Goal: Task Accomplishment & Management: Use online tool/utility

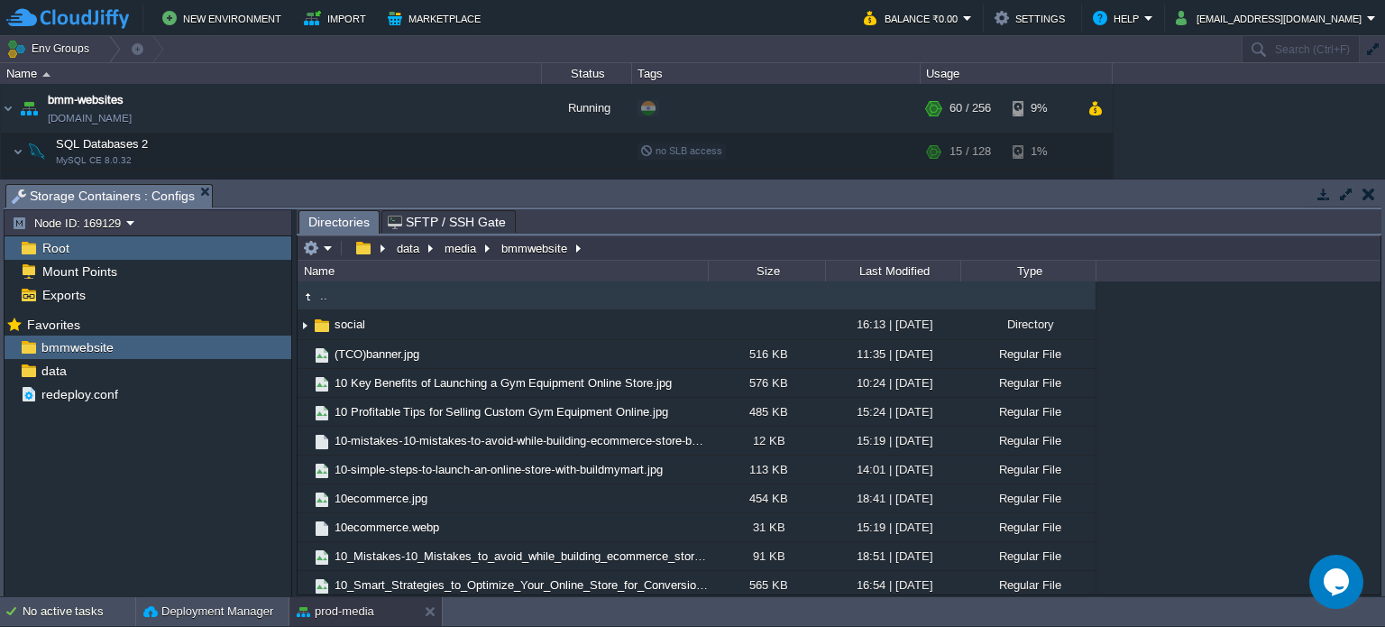
scroll to position [509, 0]
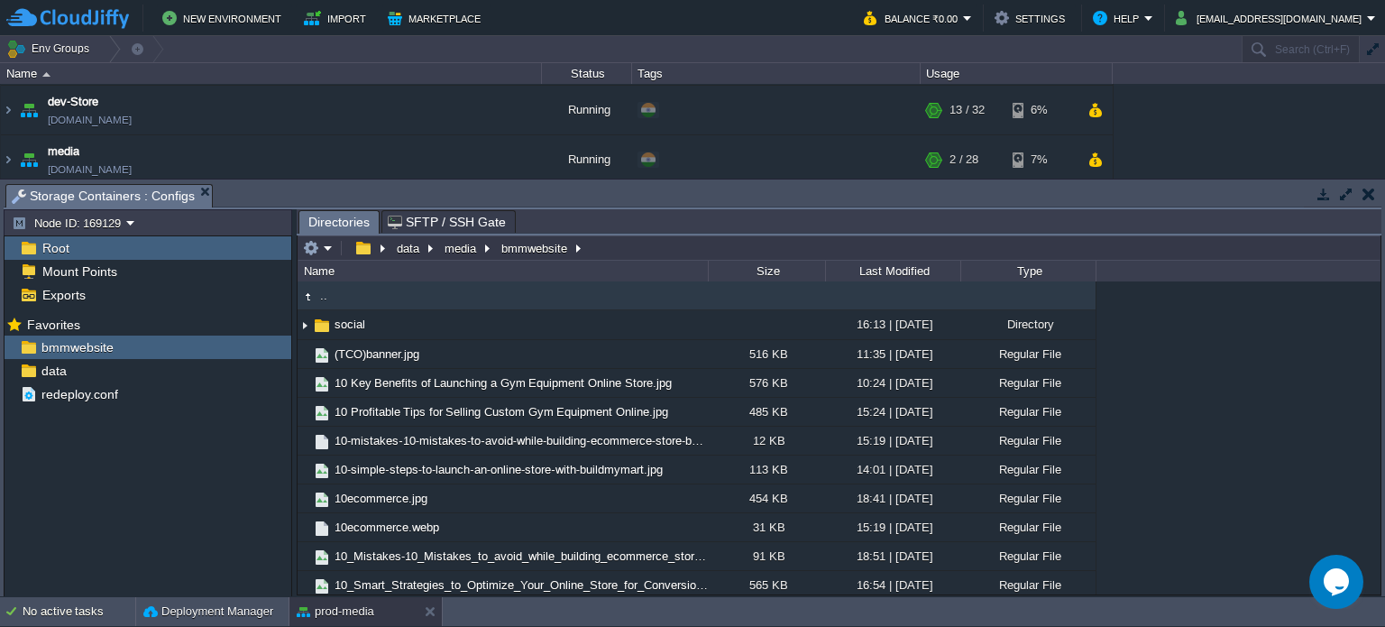
click at [1370, 195] on button "button" at bounding box center [1368, 194] width 13 height 16
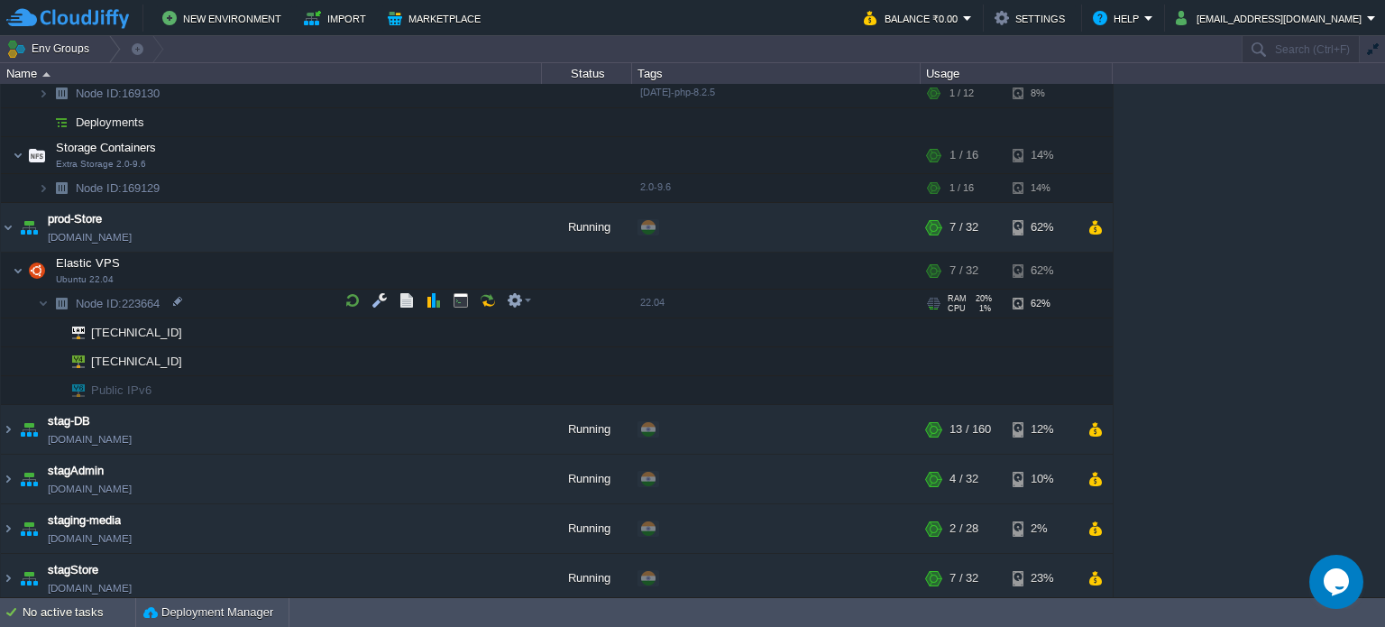
scroll to position [850, 0]
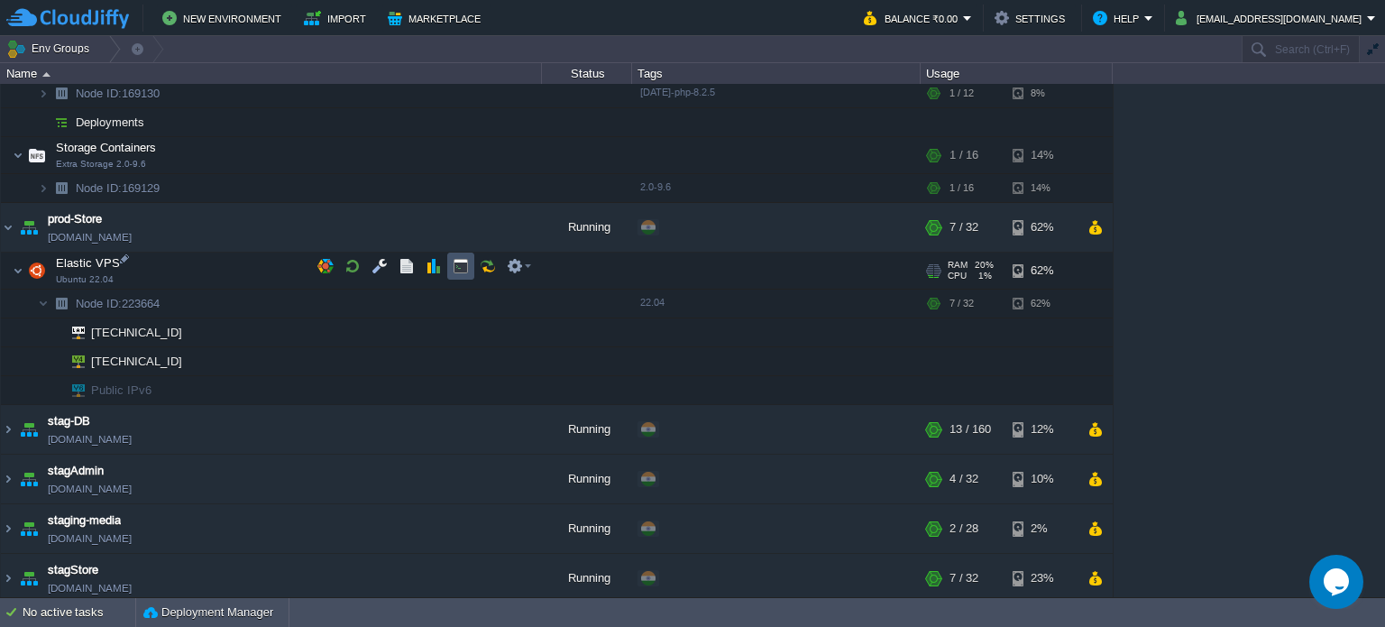
click at [458, 265] on button "button" at bounding box center [461, 266] width 16 height 16
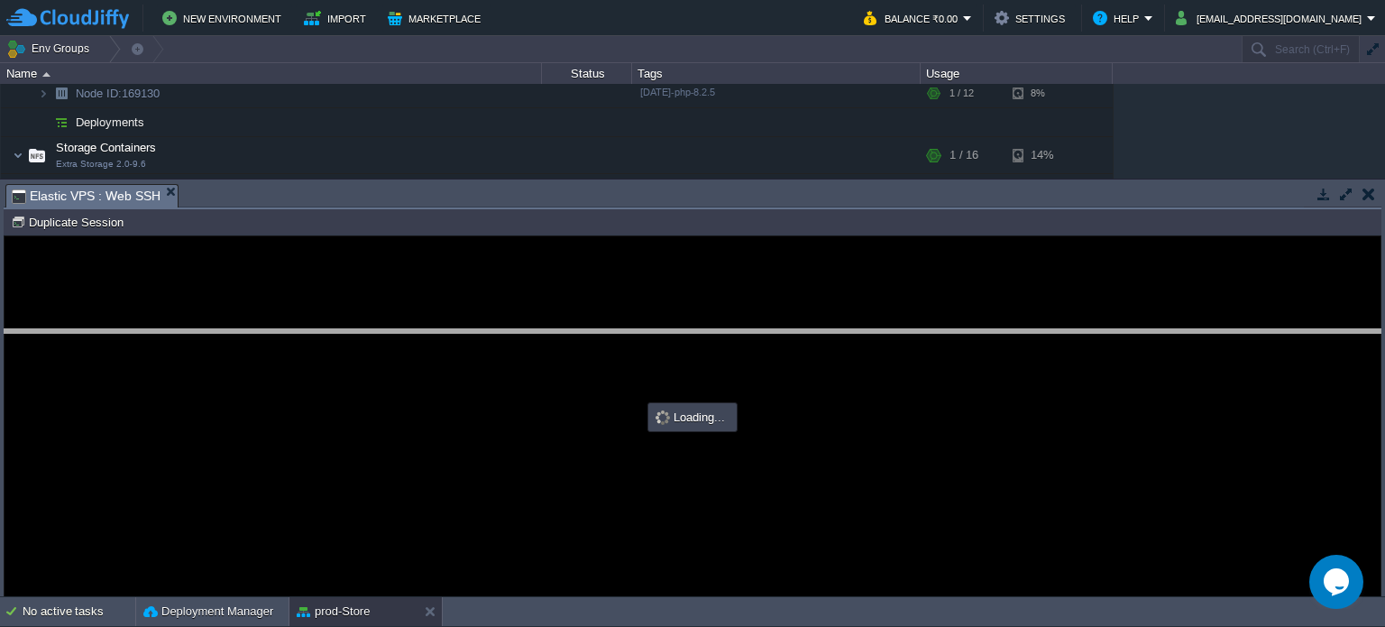
drag, startPoint x: 255, startPoint y: 193, endPoint x: 200, endPoint y: 295, distance: 115.8
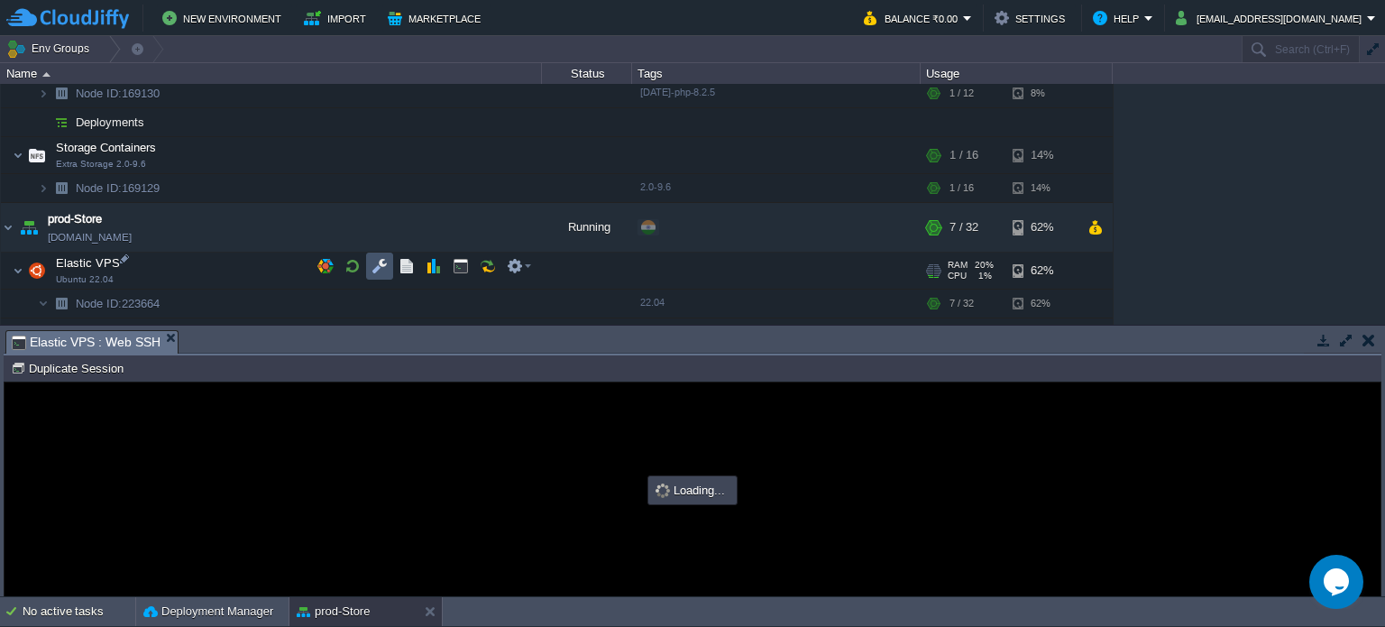
click at [372, 261] on button "button" at bounding box center [379, 266] width 16 height 16
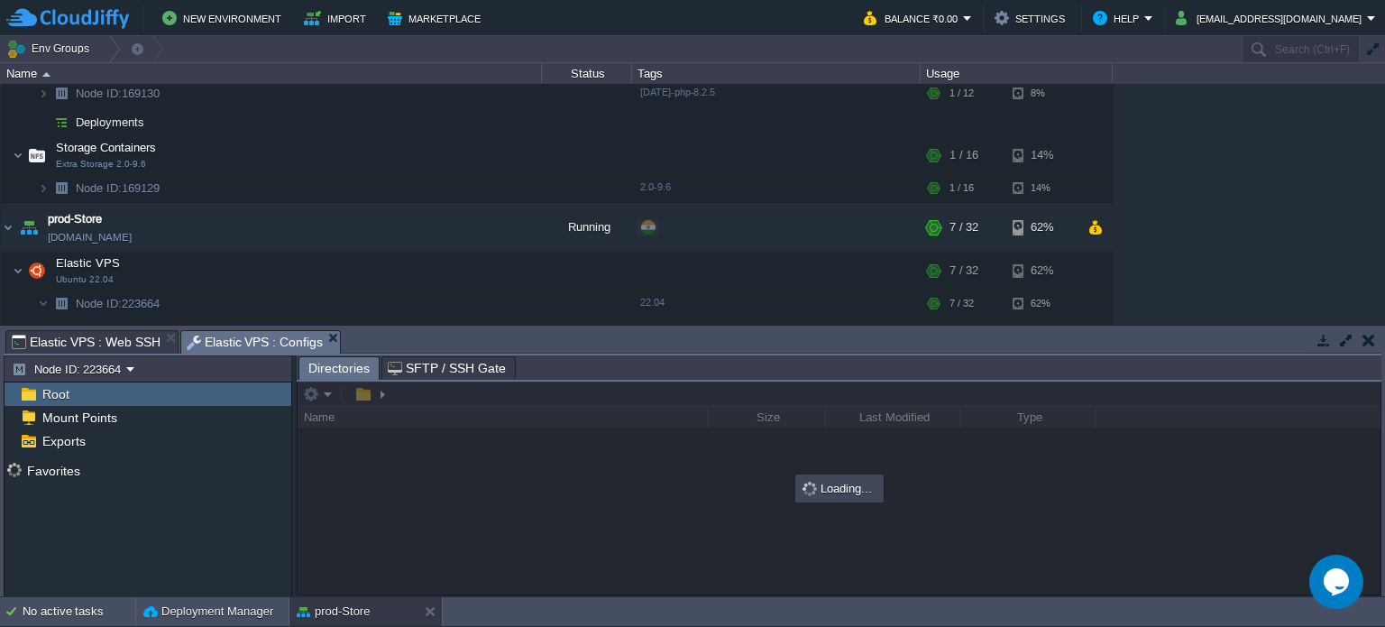
scroll to position [0, 0]
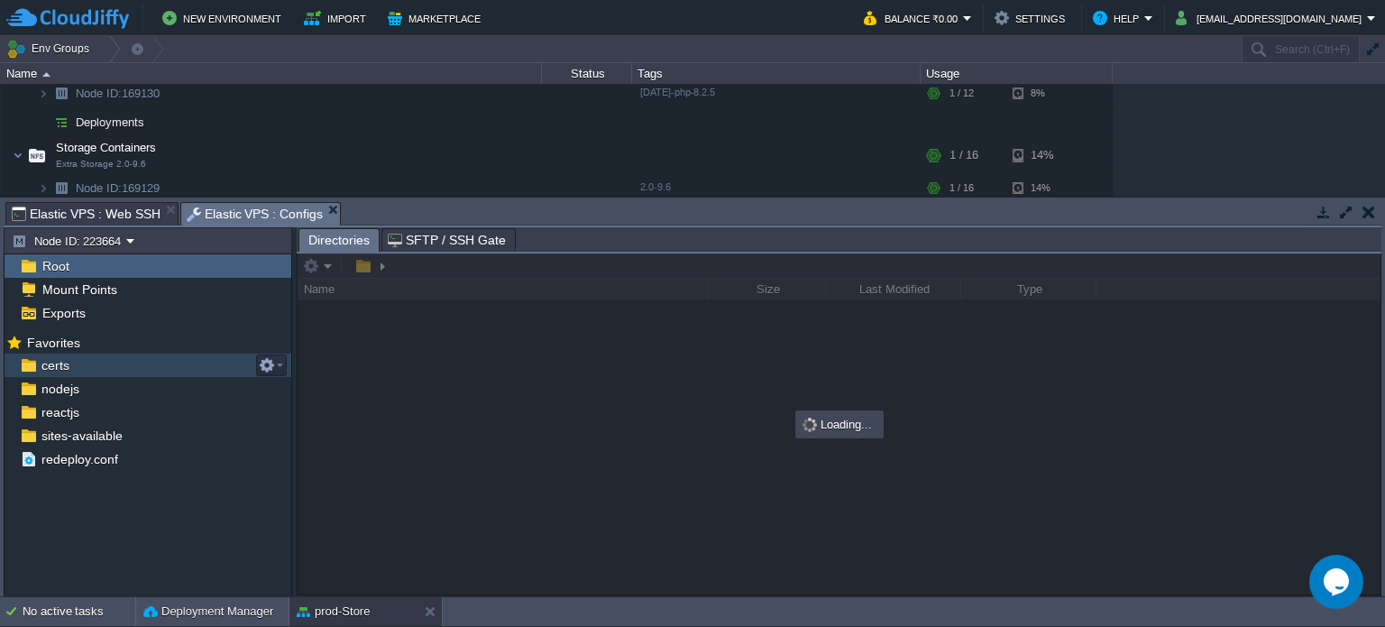
click at [73, 371] on div "certs" at bounding box center [148, 364] width 287 height 23
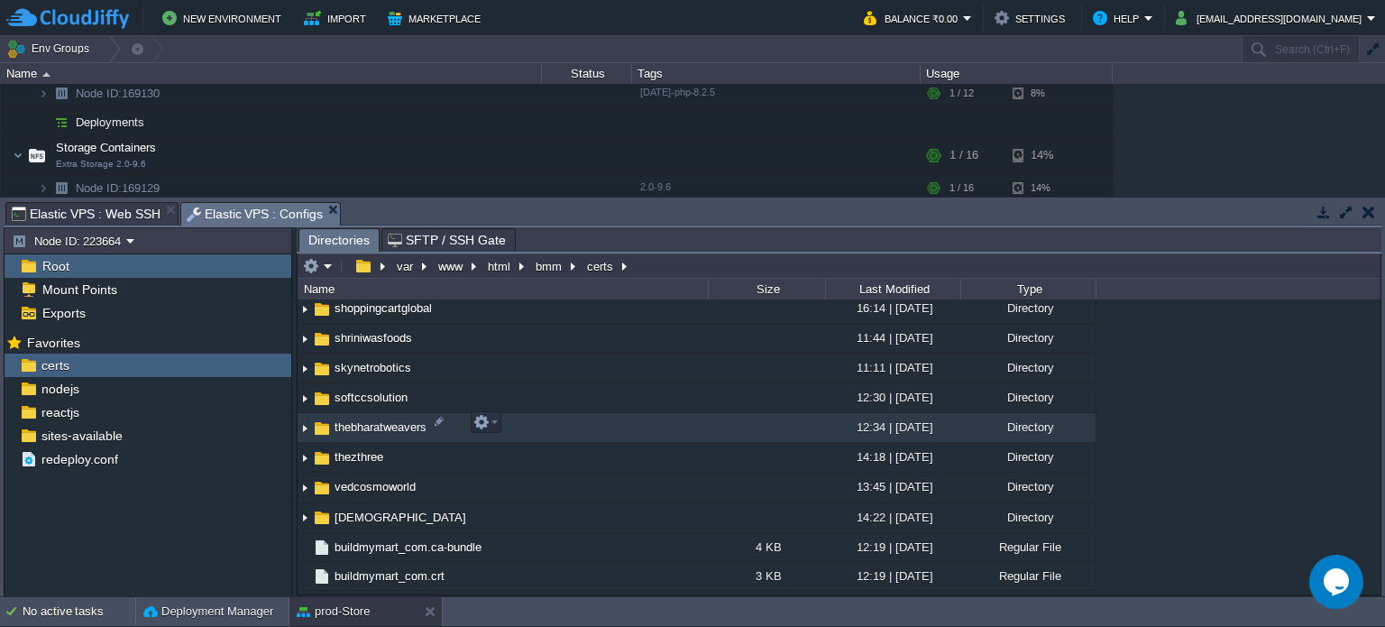
scroll to position [451, 0]
click at [379, 421] on span "shriniwasfoods" at bounding box center [373, 427] width 83 height 15
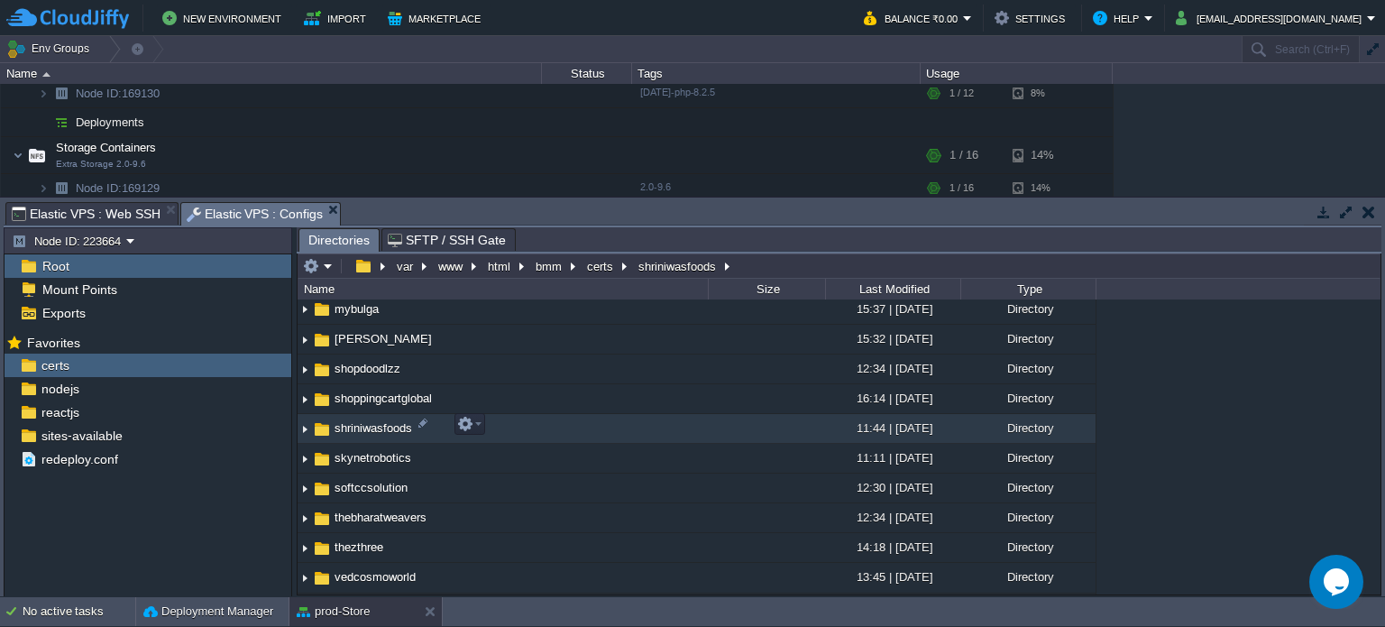
click at [379, 421] on span "shriniwasfoods" at bounding box center [373, 427] width 83 height 15
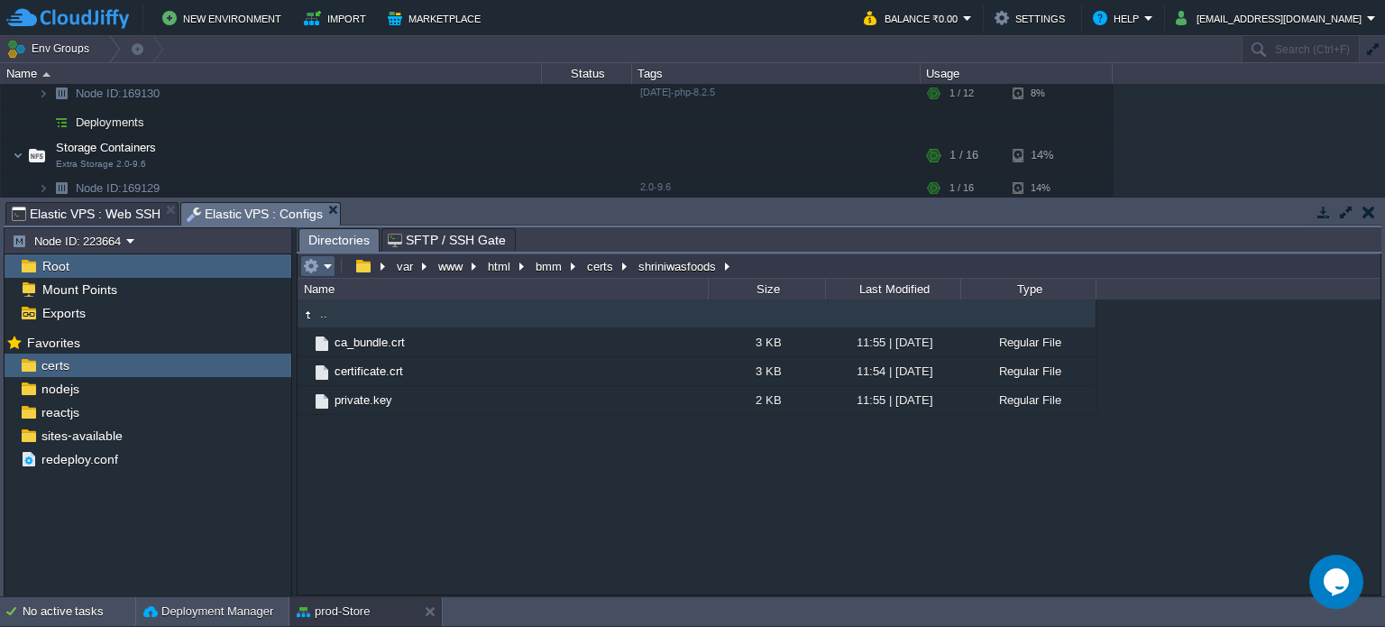
click at [325, 265] on em at bounding box center [318, 266] width 30 height 16
click at [607, 475] on div ".. ca_bundle.crt 3 KB 11:55 | [DATE] Regular File certificate.crt 3 KB 11:54 | …" at bounding box center [839, 446] width 1083 height 295
click at [420, 344] on div at bounding box center [417, 342] width 16 height 16
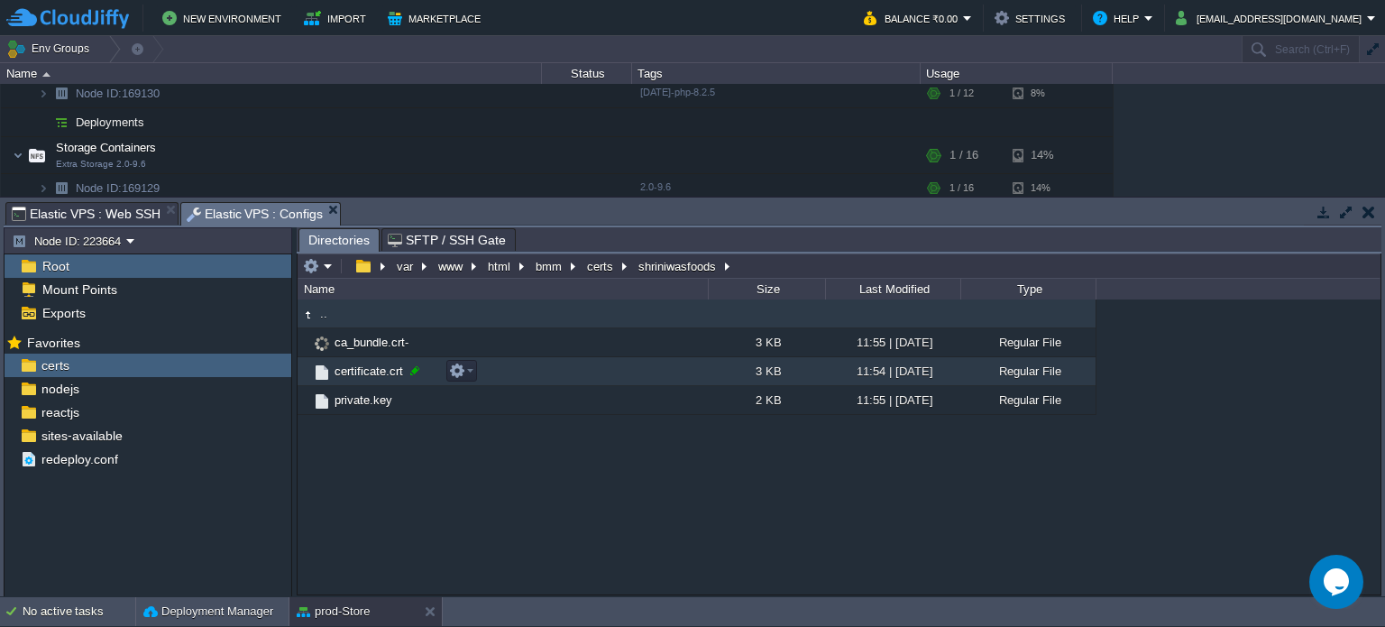
click at [414, 371] on div at bounding box center [415, 370] width 16 height 16
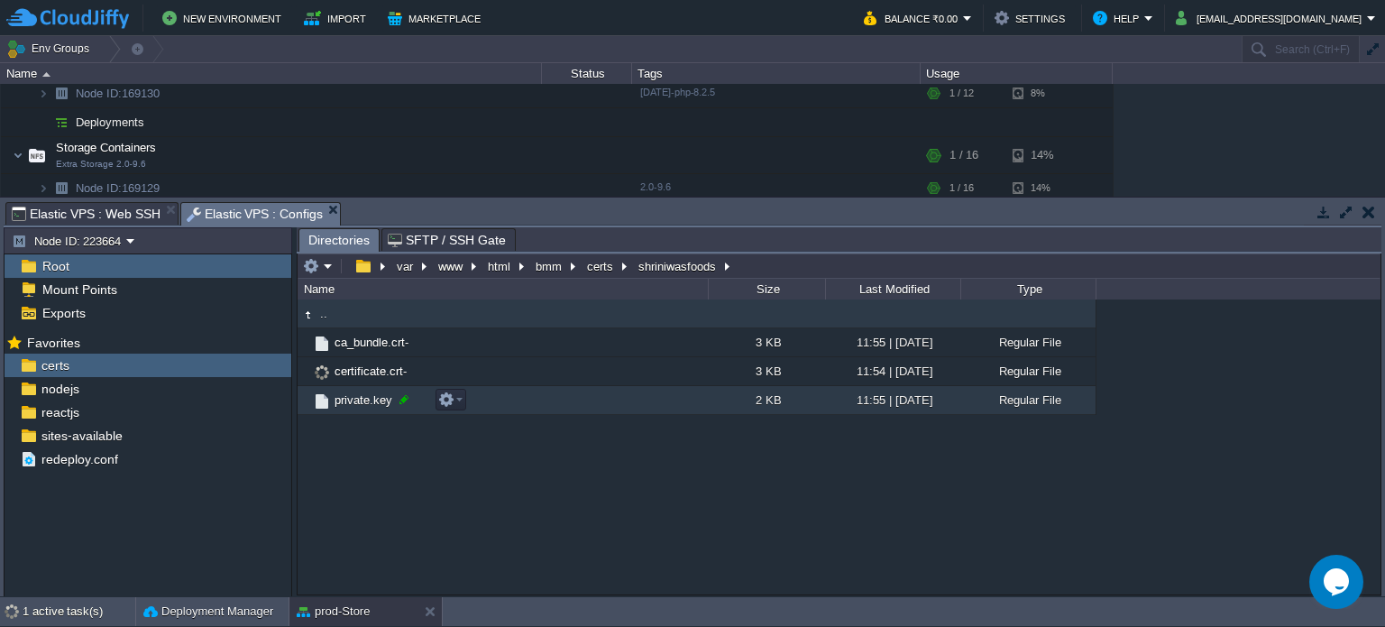
click at [405, 399] on div at bounding box center [404, 399] width 16 height 16
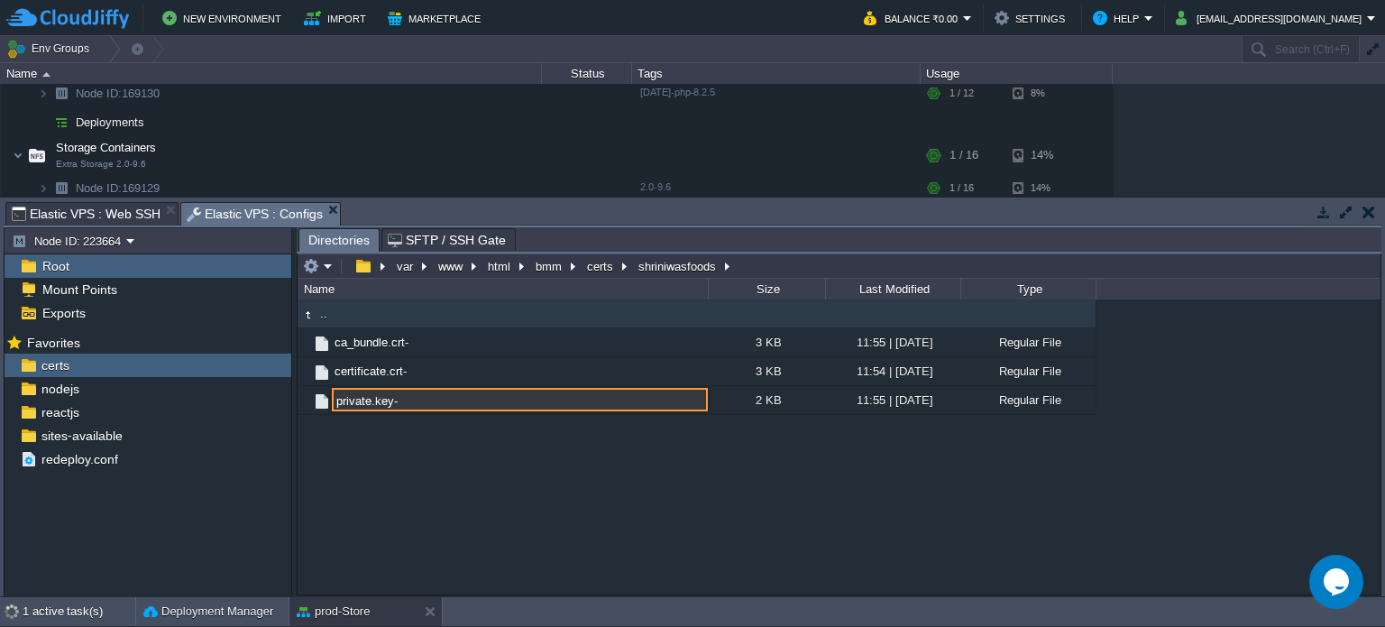
type input "private.key-"
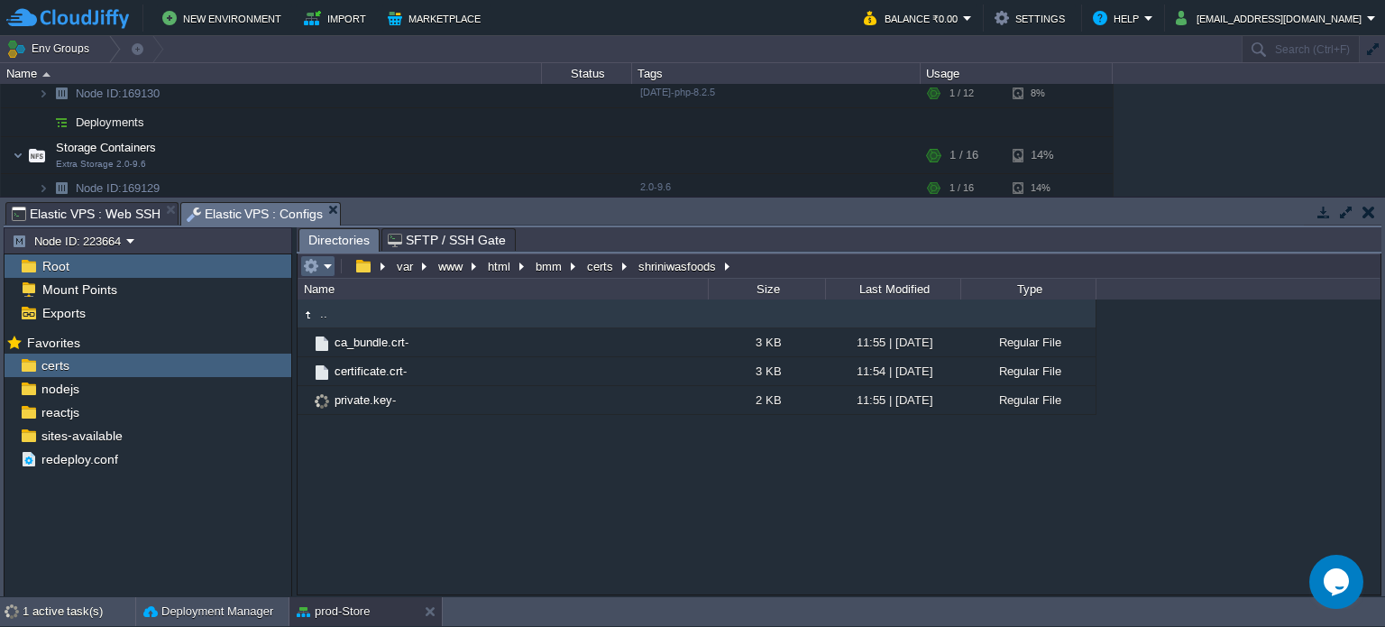
click at [328, 262] on em at bounding box center [318, 266] width 30 height 16
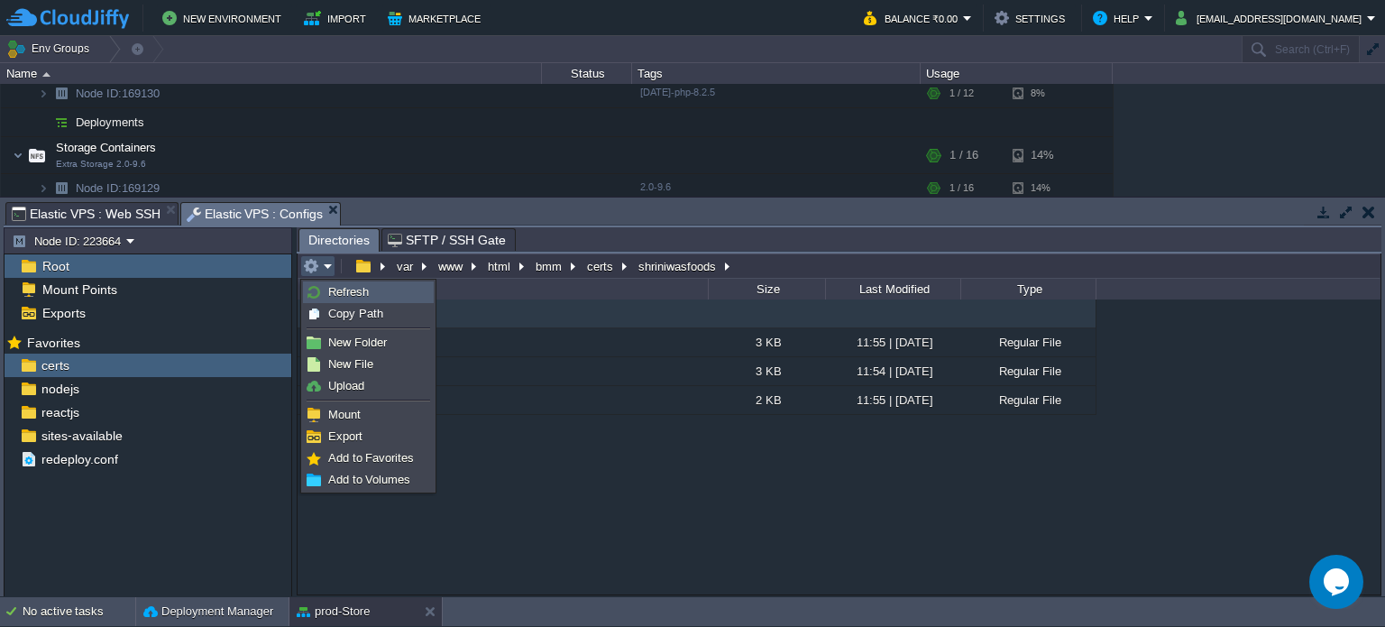
click at [352, 288] on span "Refresh" at bounding box center [348, 292] width 41 height 14
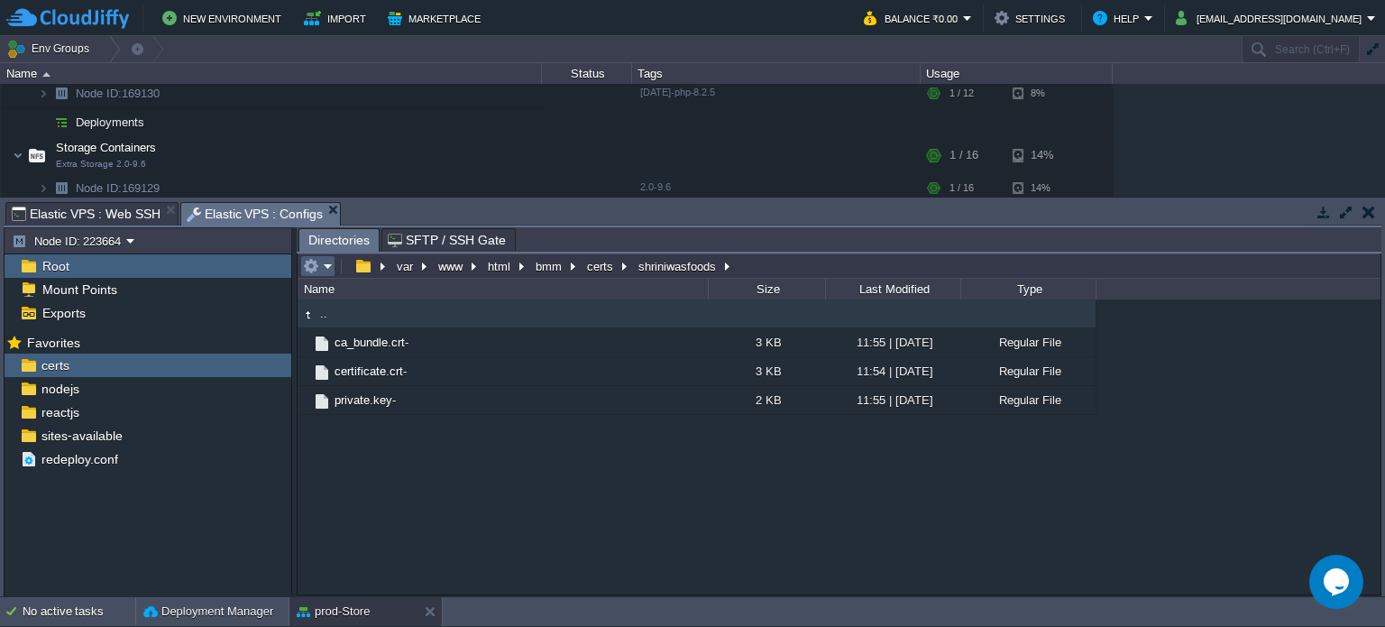
click at [325, 265] on em at bounding box center [318, 266] width 30 height 16
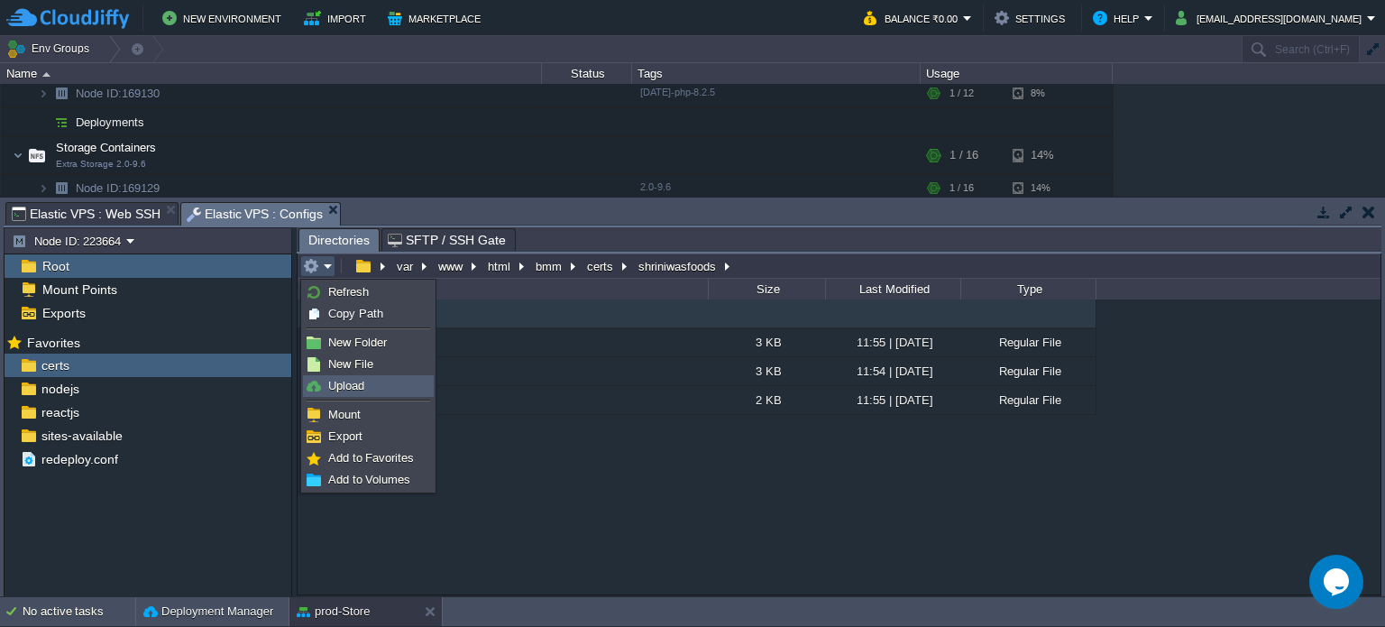
click at [364, 389] on link "Upload" at bounding box center [368, 386] width 129 height 20
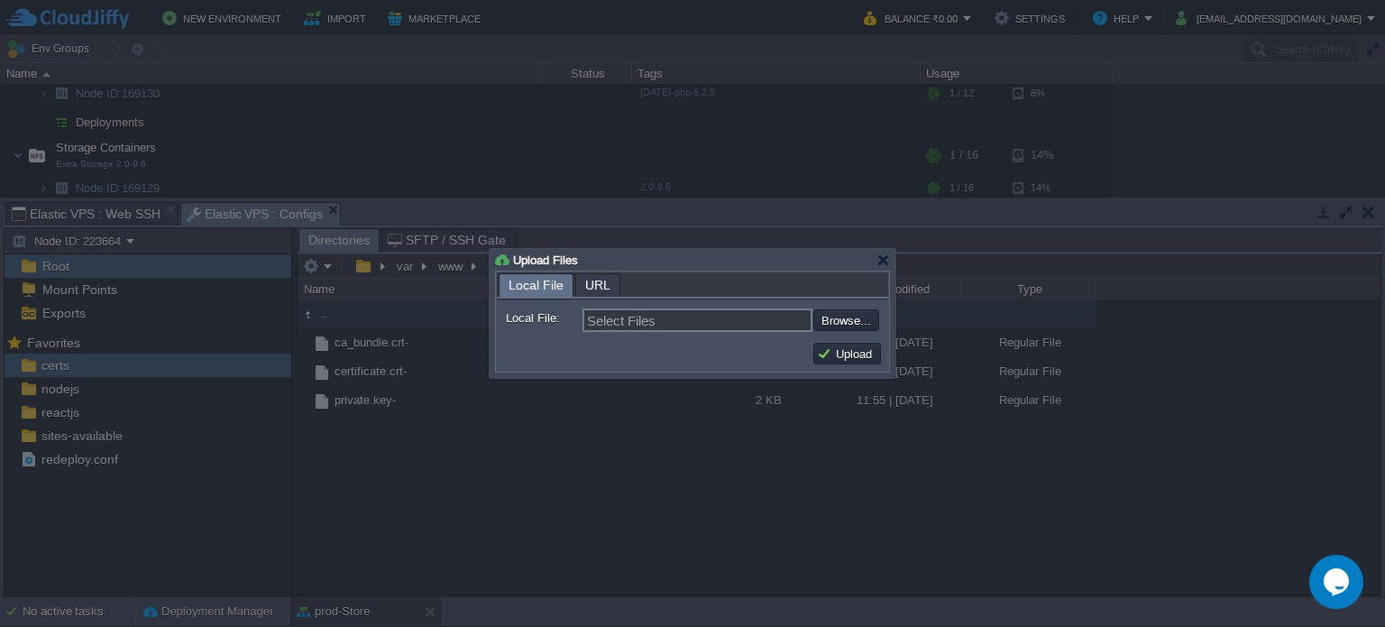
click at [883, 327] on form "Local File: Select Files Browse... Comment:" at bounding box center [692, 317] width 391 height 36
click at [874, 322] on input "file" at bounding box center [765, 320] width 228 height 22
type input "C:\fakepath\ca_bundle.crt"
type input "ca_bundle.crt, certificate.crt, private.key"
click at [862, 355] on button "Upload" at bounding box center [847, 353] width 60 height 16
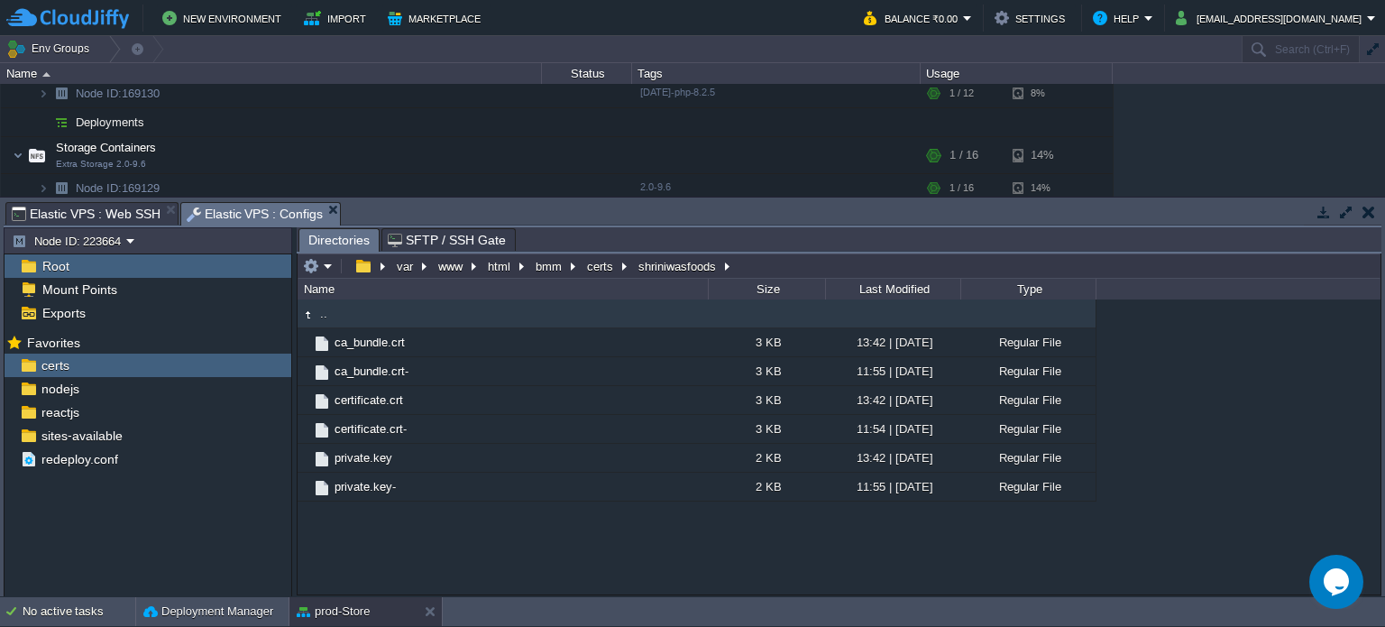
type input "#000000"
click at [115, 209] on span "Elastic VPS : Web SSH" at bounding box center [86, 214] width 149 height 22
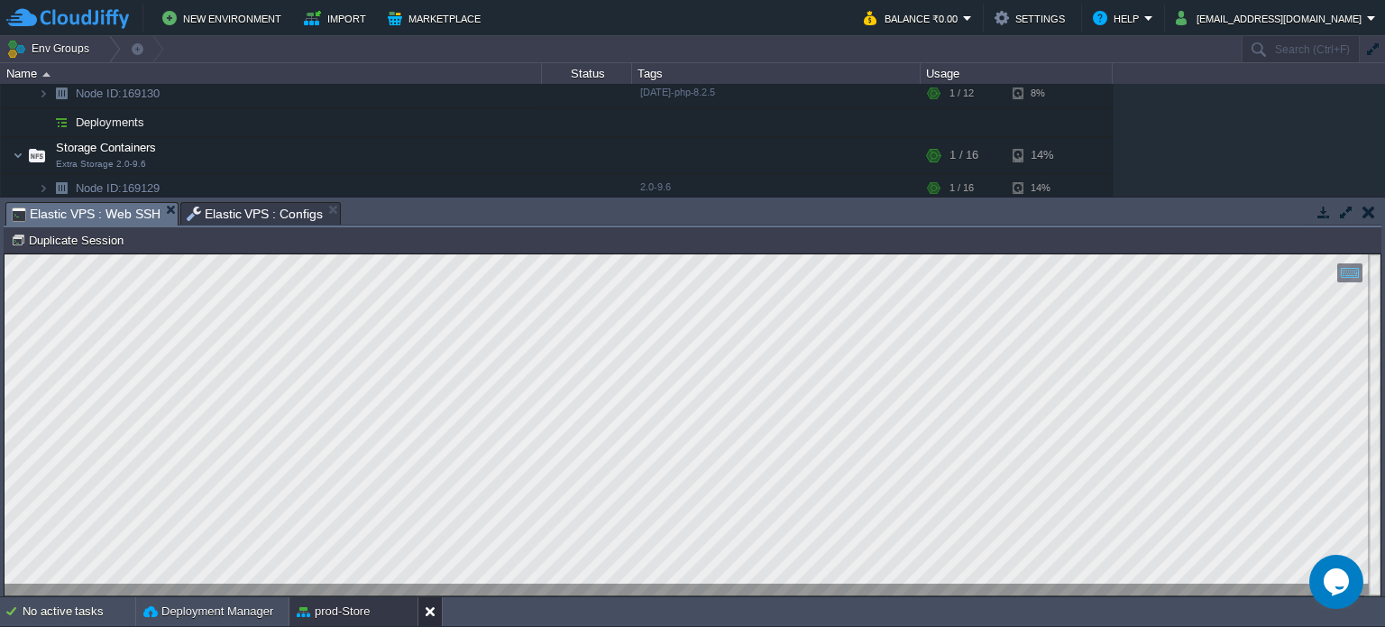
click at [432, 619] on button at bounding box center [434, 611] width 18 height 18
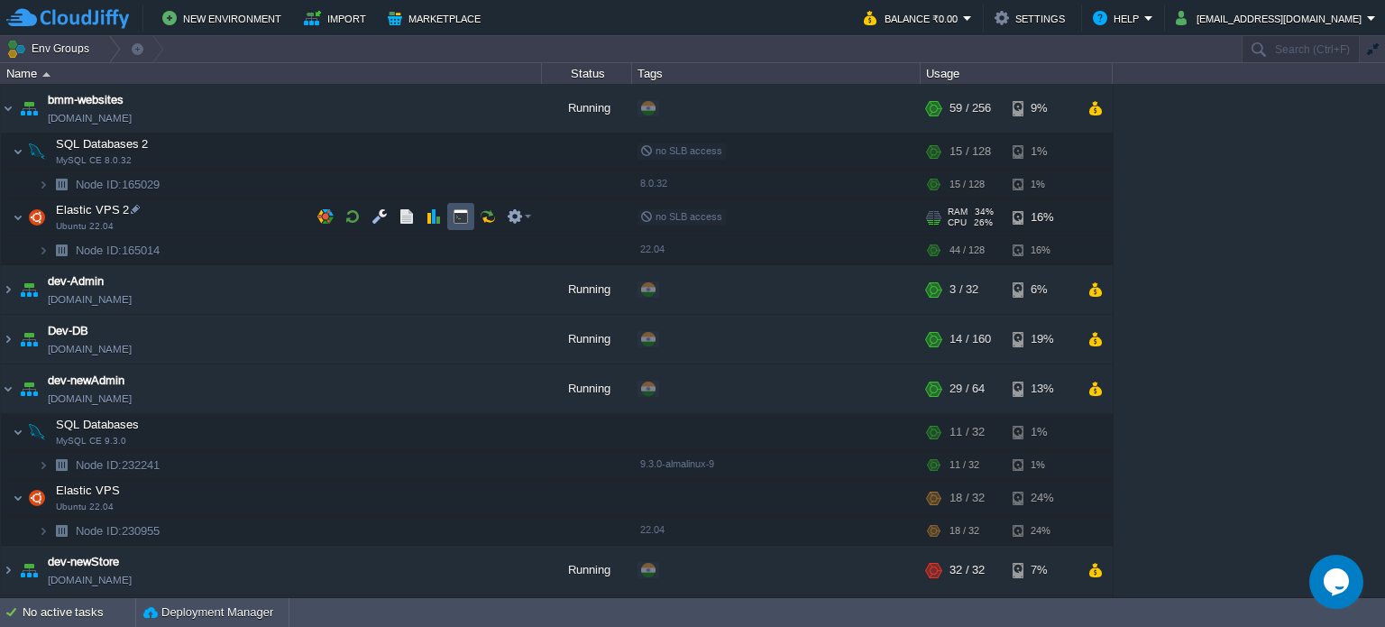
click at [460, 219] on button "button" at bounding box center [461, 216] width 16 height 16
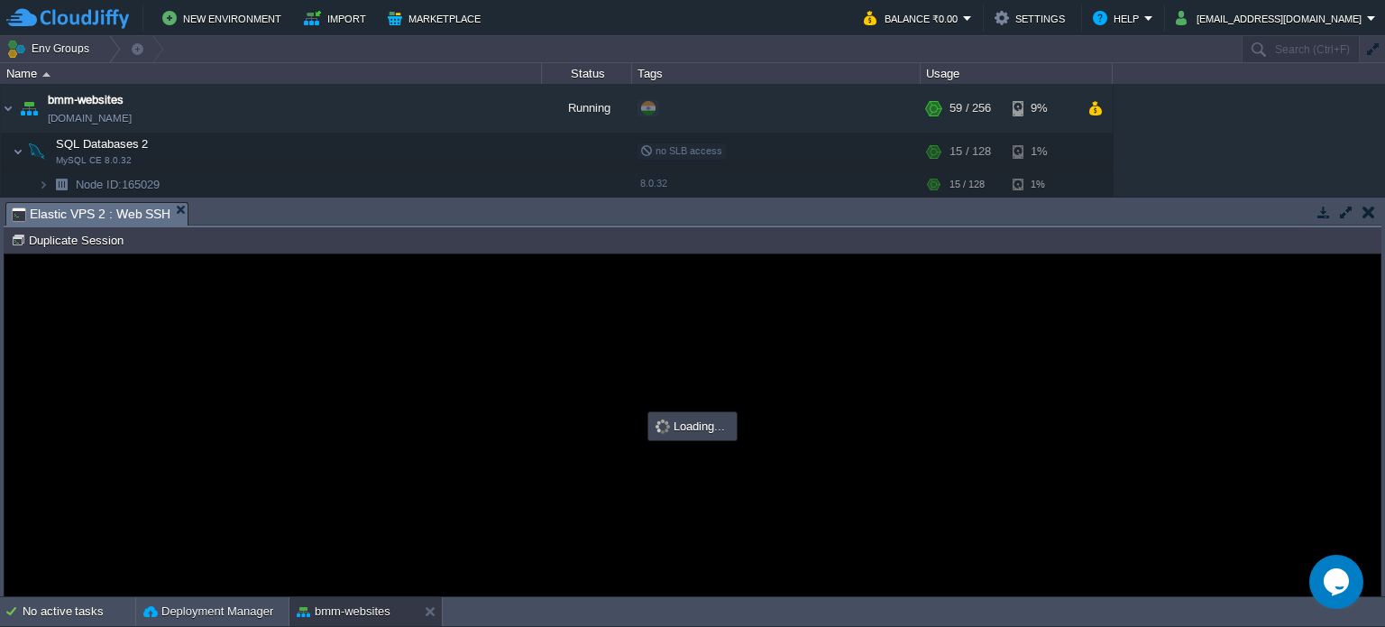
type input "#000000"
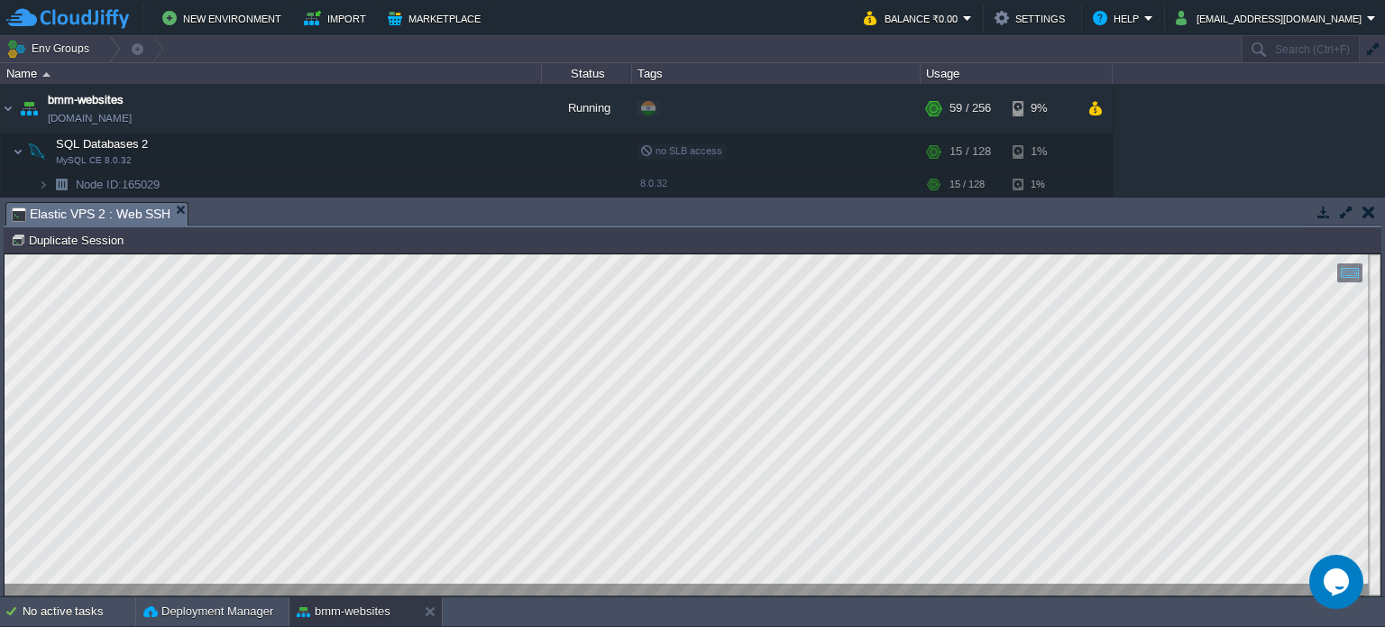
click at [1368, 208] on button "button" at bounding box center [1368, 212] width 13 height 16
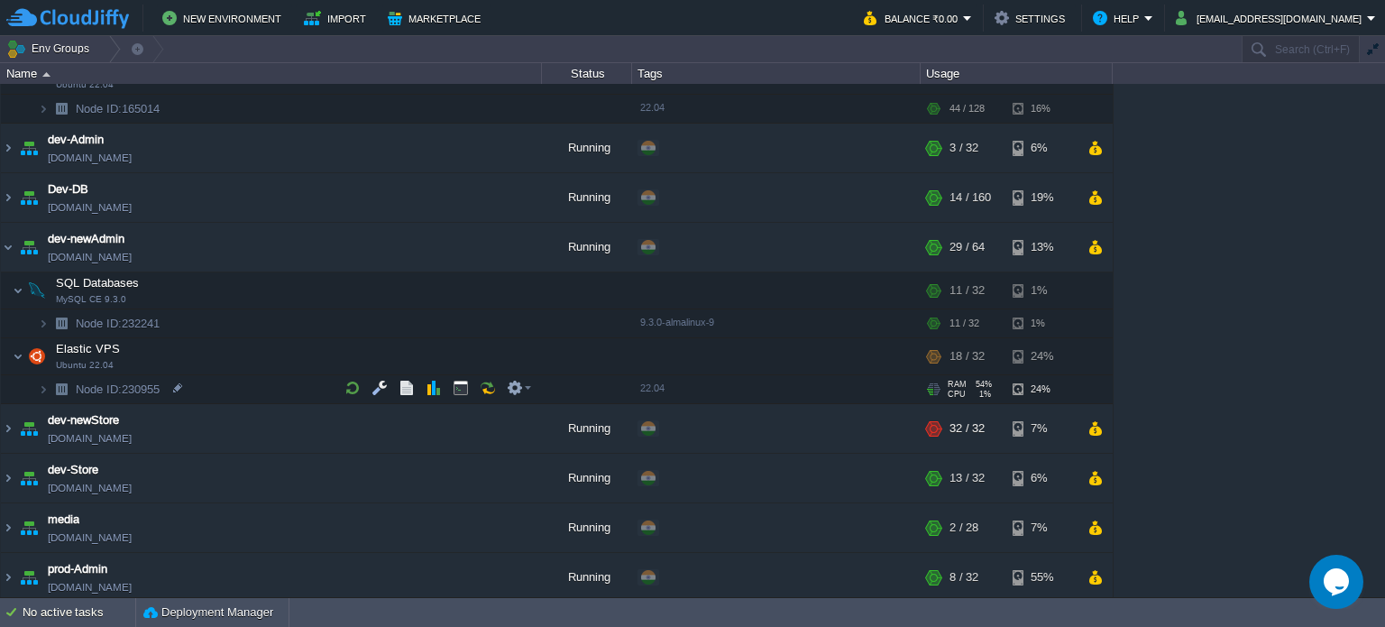
scroll to position [180, 0]
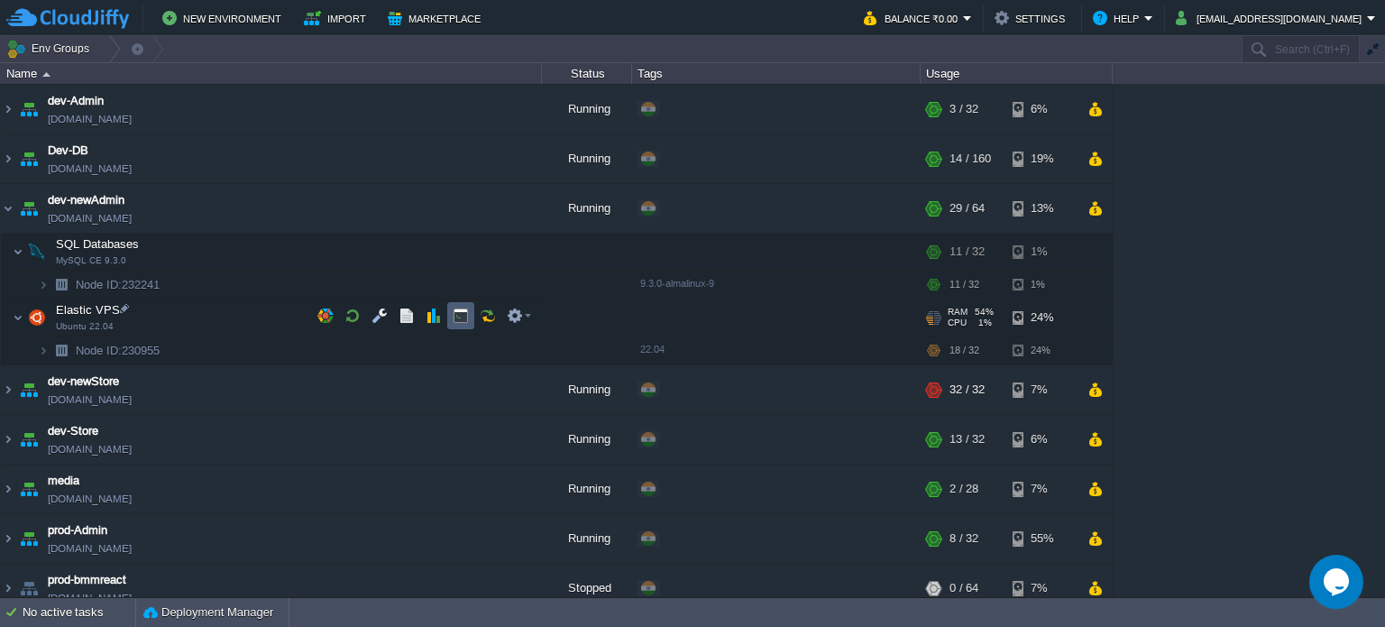
click at [471, 318] on td at bounding box center [460, 315] width 27 height 27
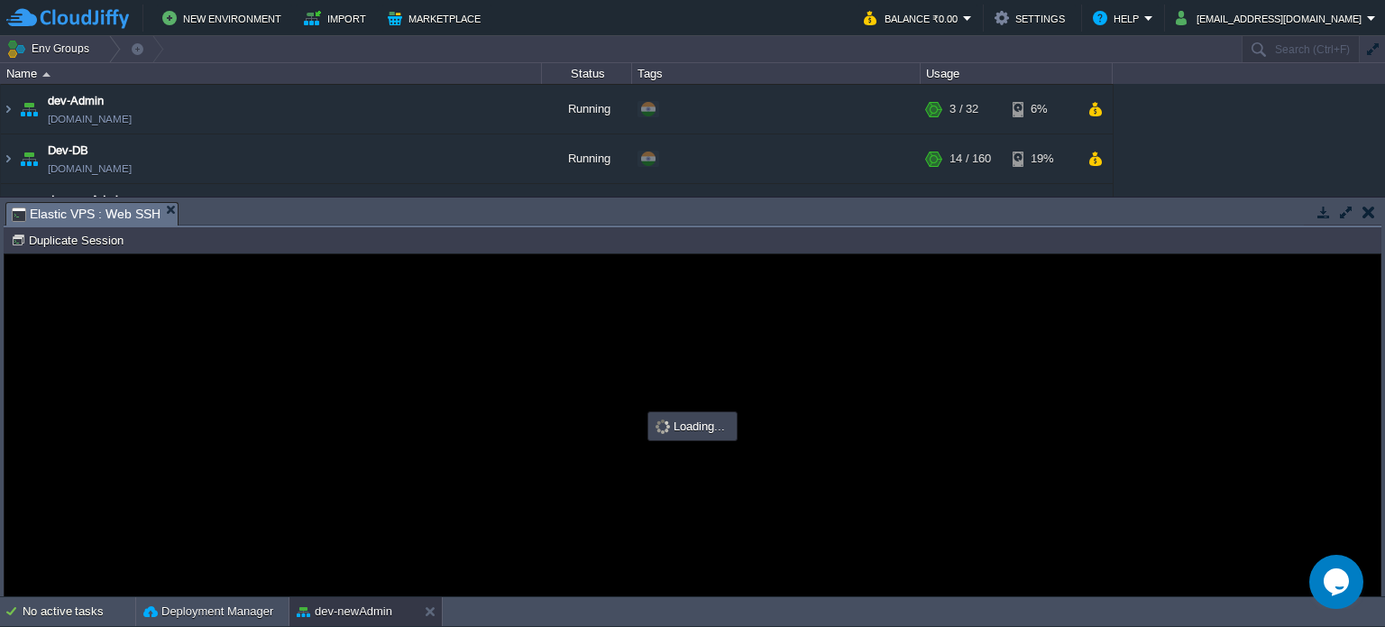
scroll to position [0, 0]
type input "#000000"
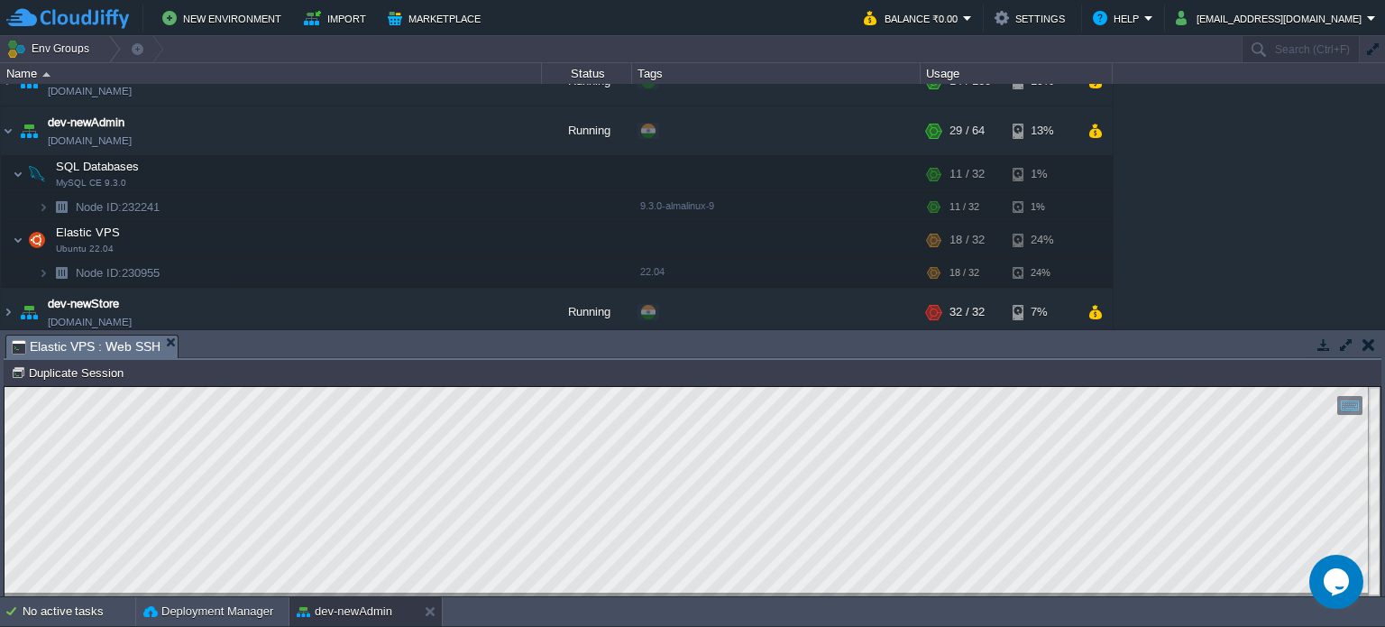
scroll to position [361, 0]
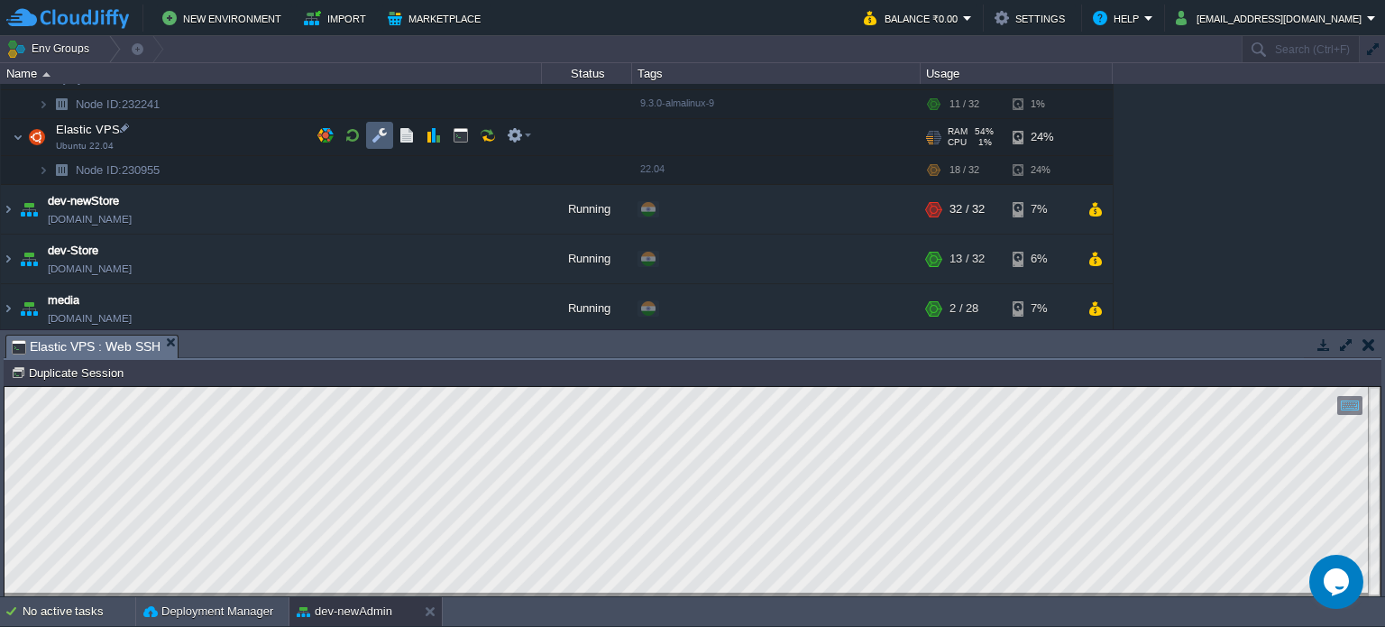
click at [375, 137] on button "button" at bounding box center [379, 135] width 16 height 16
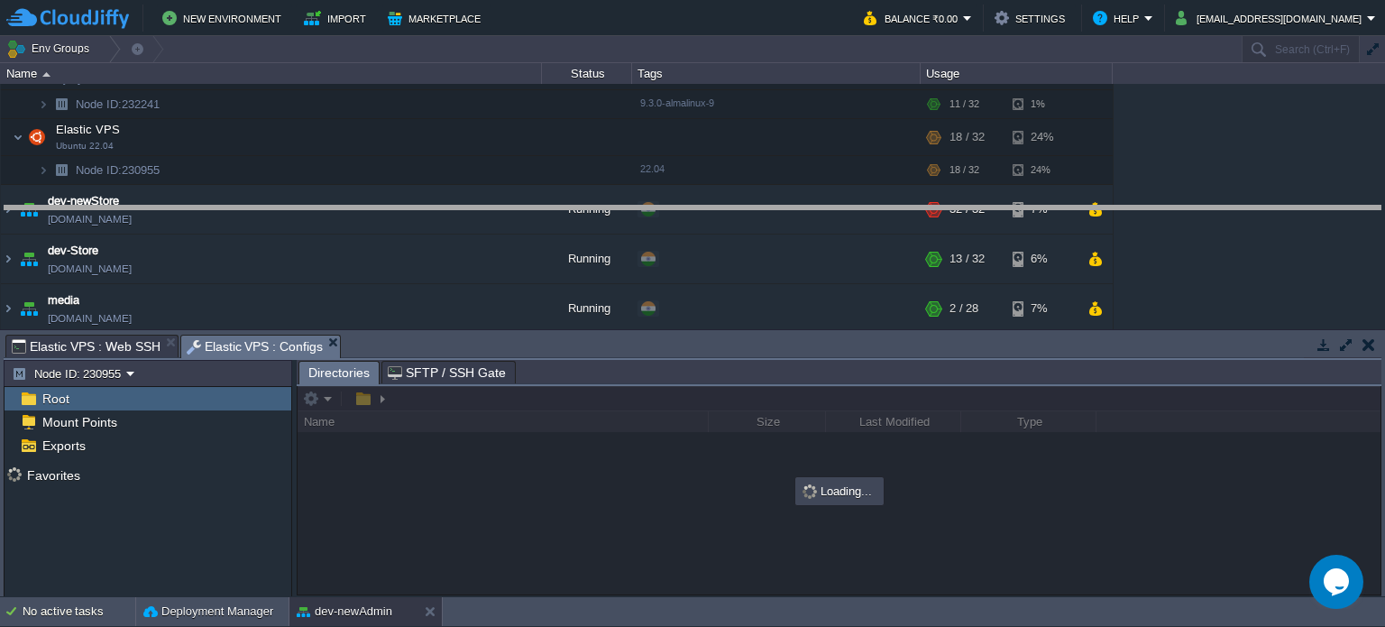
drag, startPoint x: 545, startPoint y: 354, endPoint x: 543, endPoint y: 256, distance: 98.3
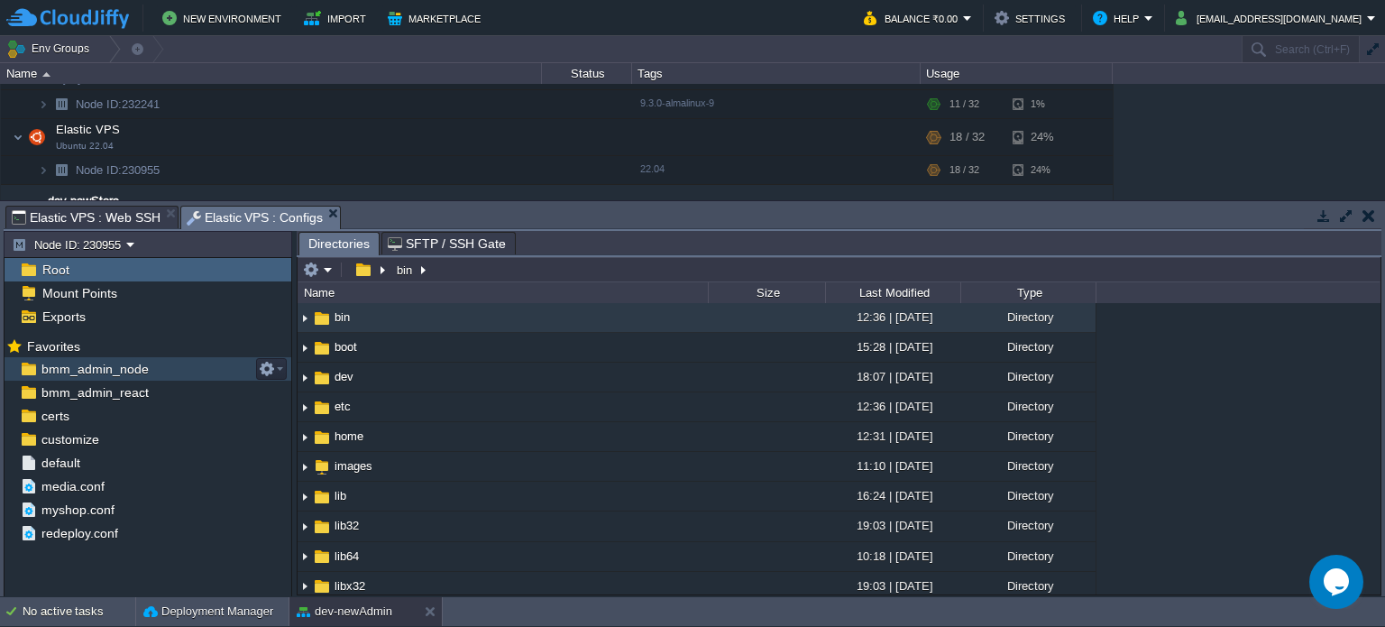
click at [136, 367] on span "bmm_admin_node" at bounding box center [95, 369] width 114 height 16
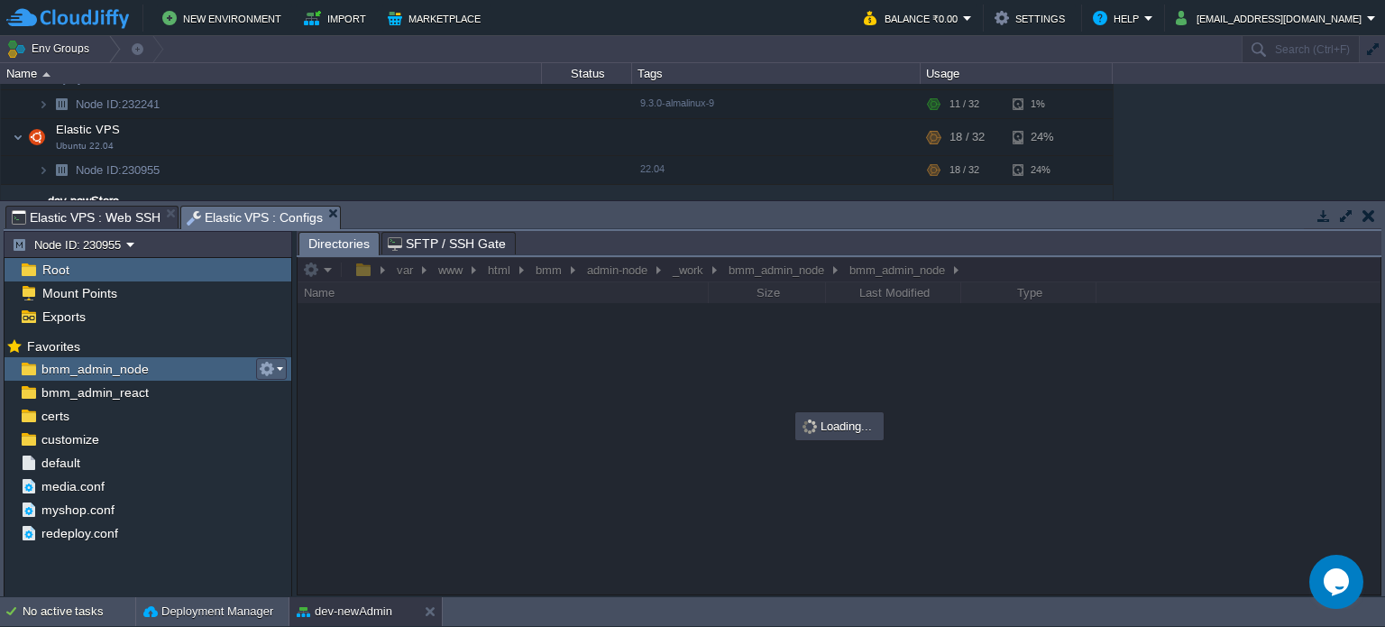
click at [279, 362] on em at bounding box center [271, 369] width 24 height 16
click at [305, 389] on span "Copy Path" at bounding box center [311, 393] width 55 height 14
click at [111, 216] on span "Elastic VPS : Web SSH" at bounding box center [86, 217] width 149 height 22
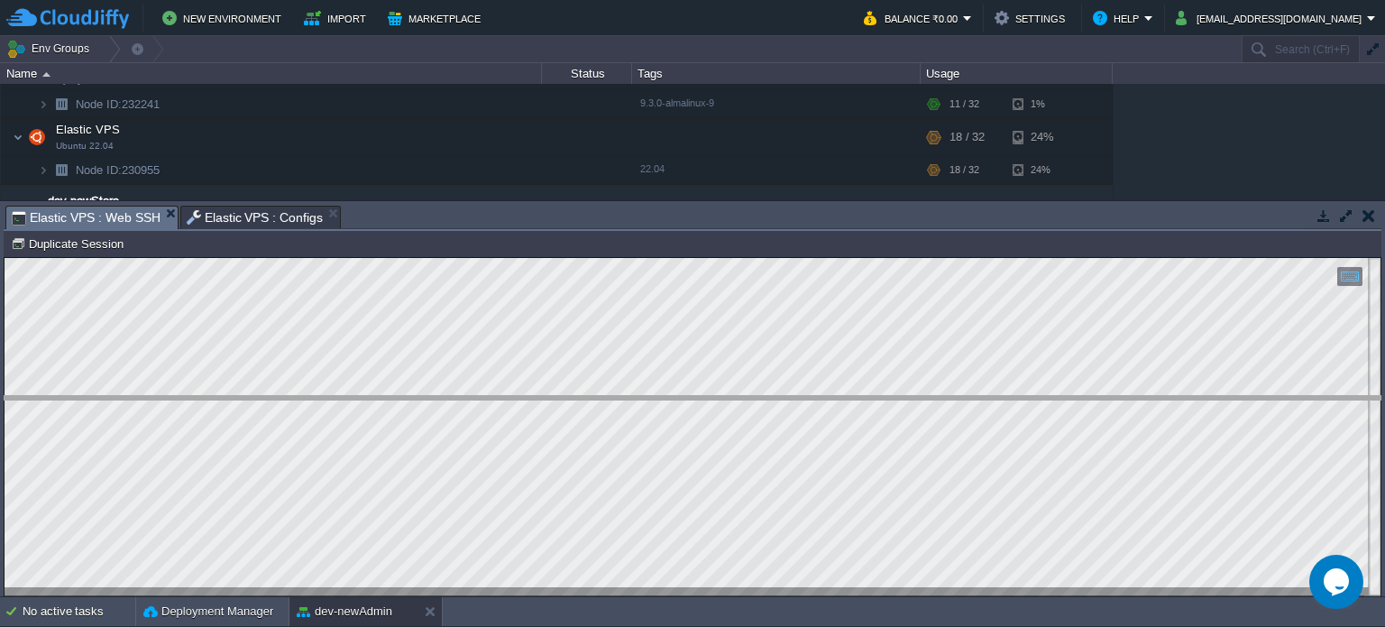
drag, startPoint x: 1120, startPoint y: 218, endPoint x: 1116, endPoint y: 252, distance: 33.6
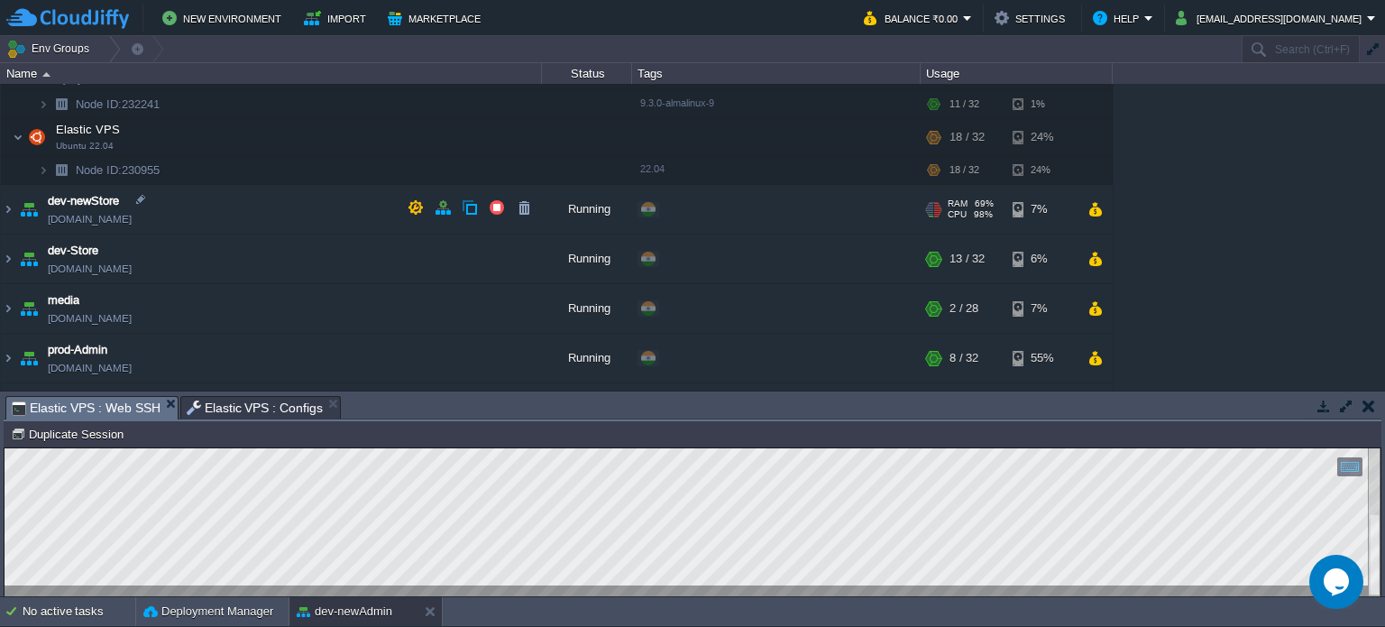
scroll to position [541, 0]
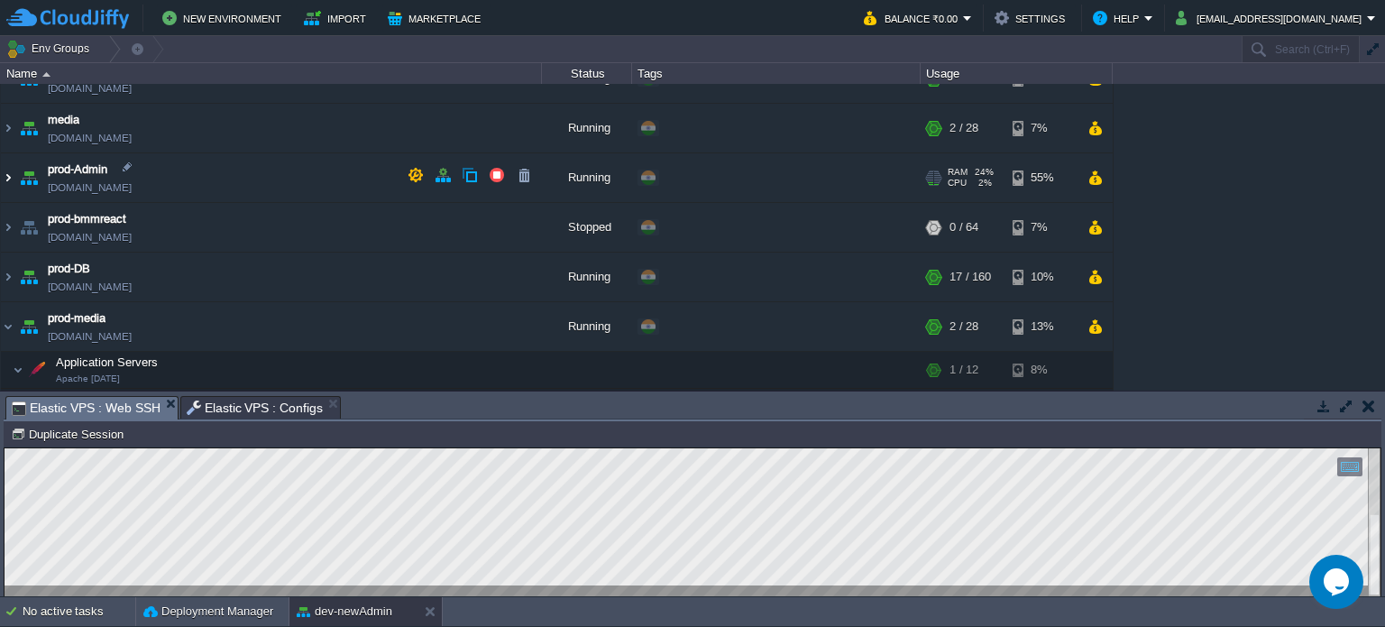
click at [7, 171] on img at bounding box center [8, 177] width 14 height 49
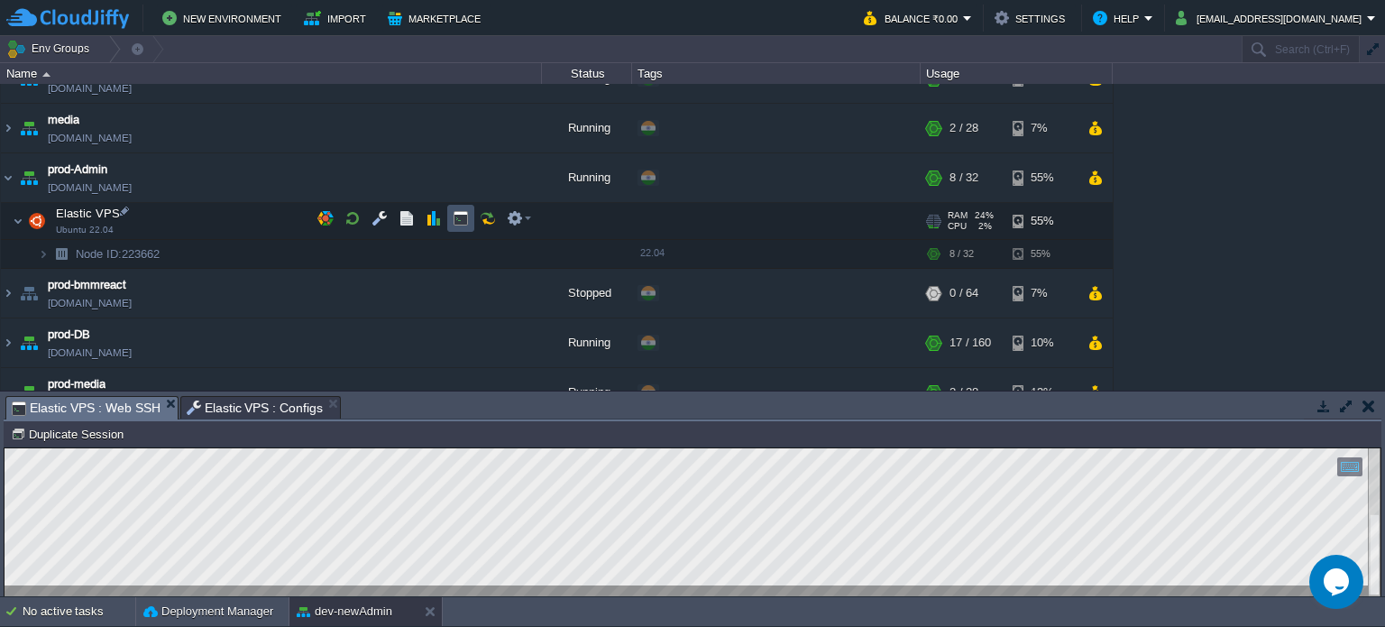
drag, startPoint x: 454, startPoint y: 217, endPoint x: 456, endPoint y: 257, distance: 39.7
click at [454, 217] on button "button" at bounding box center [461, 218] width 16 height 16
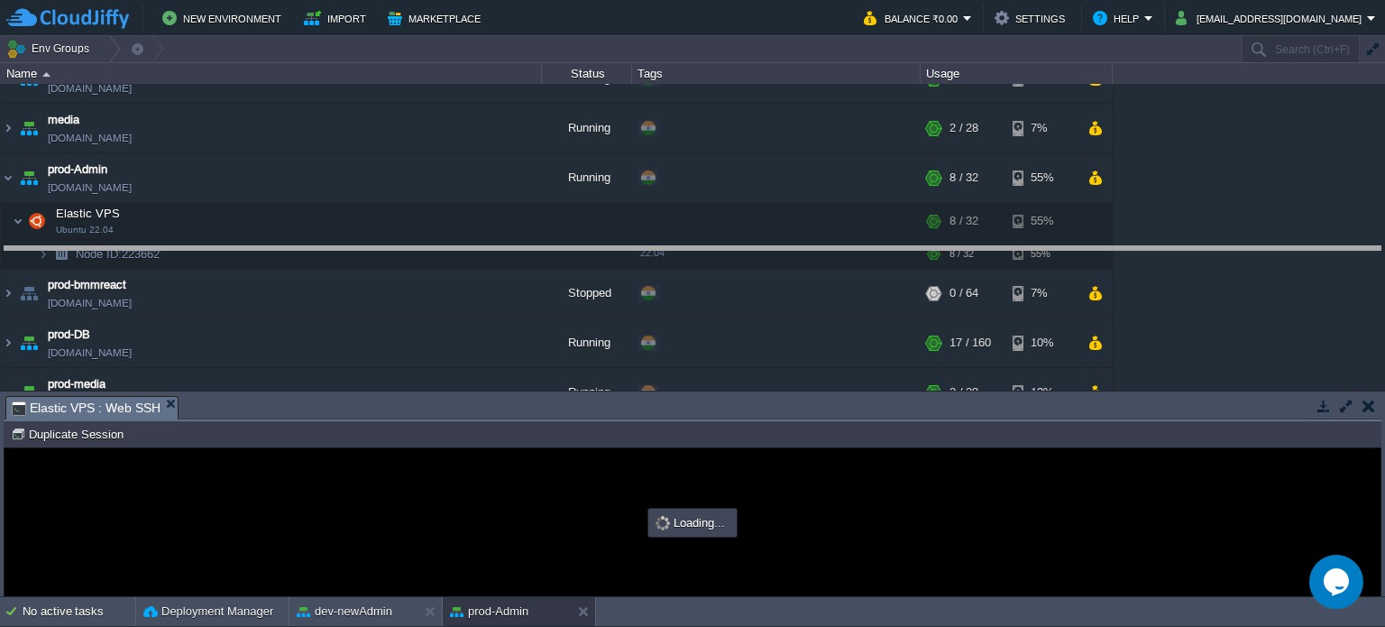
drag, startPoint x: 539, startPoint y: 412, endPoint x: 524, endPoint y: 233, distance: 179.2
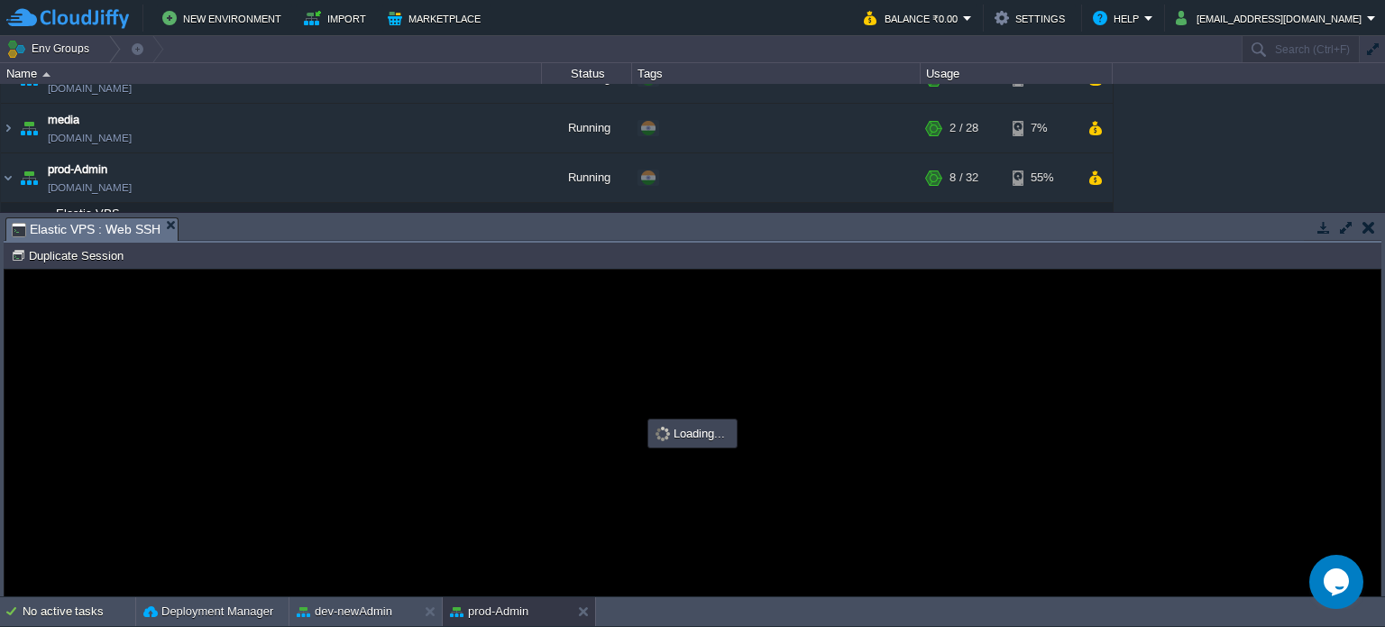
scroll to position [0, 0]
type input "#000000"
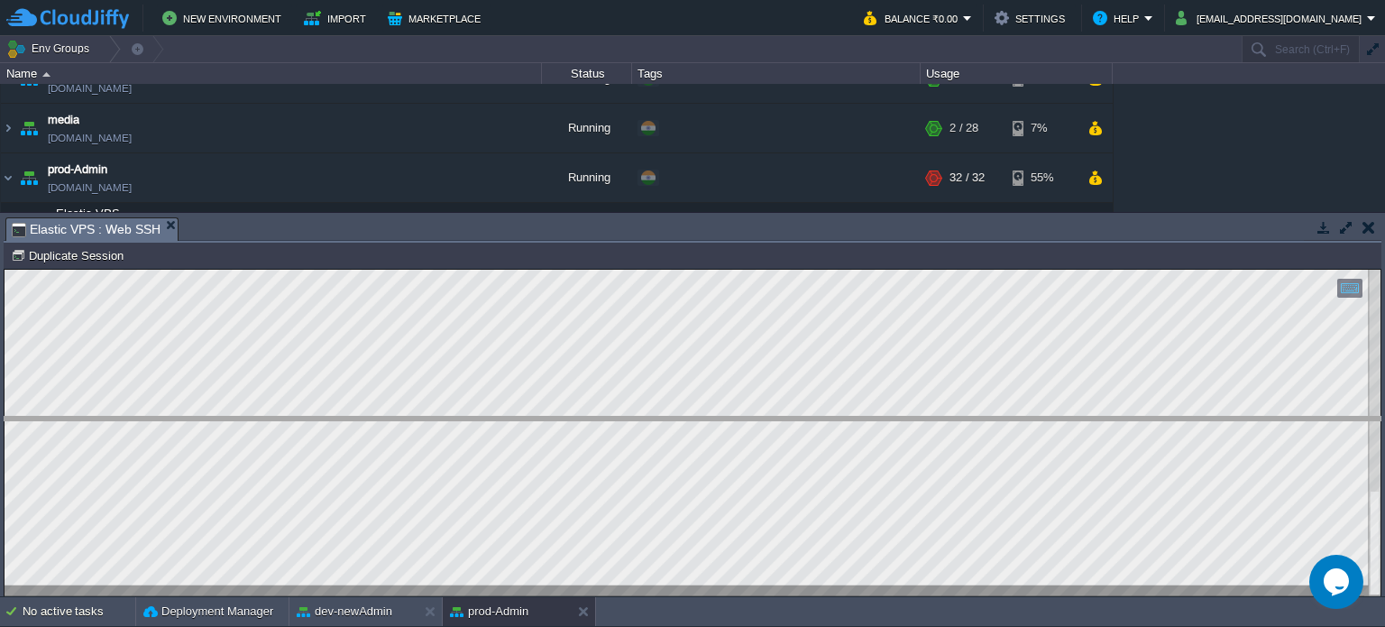
drag, startPoint x: 599, startPoint y: 233, endPoint x: 580, endPoint y: 436, distance: 203.7
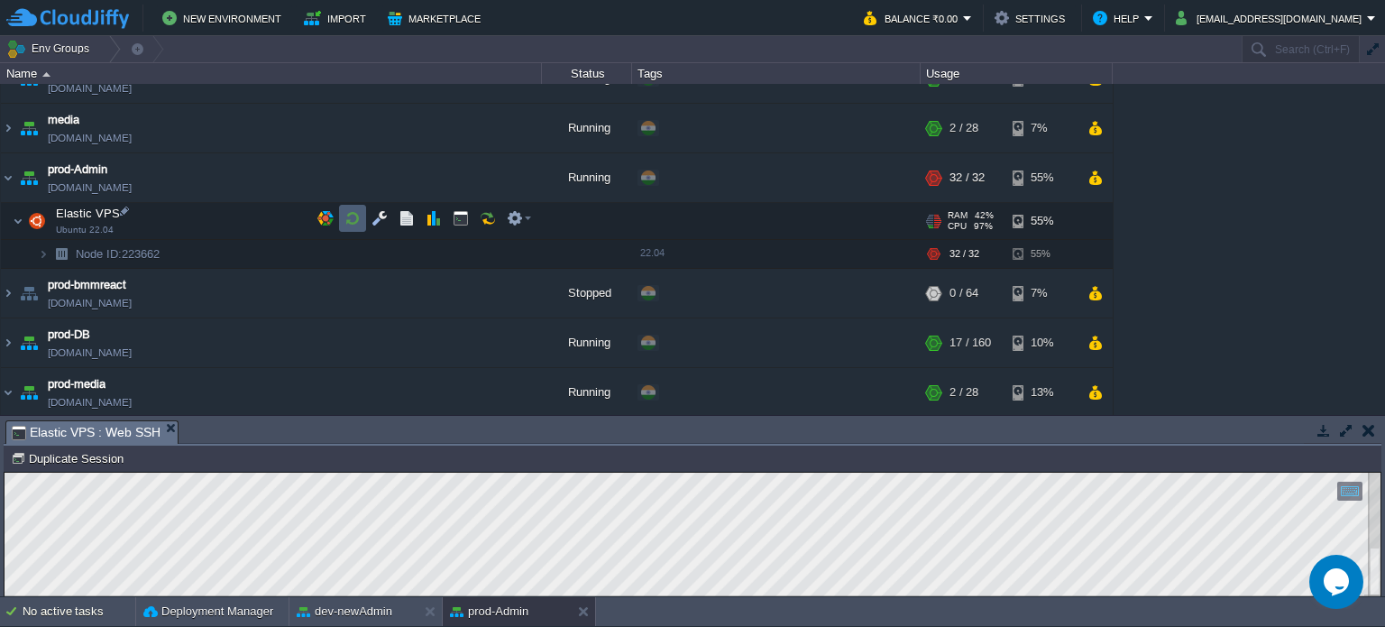
click at [347, 215] on button "button" at bounding box center [352, 218] width 16 height 16
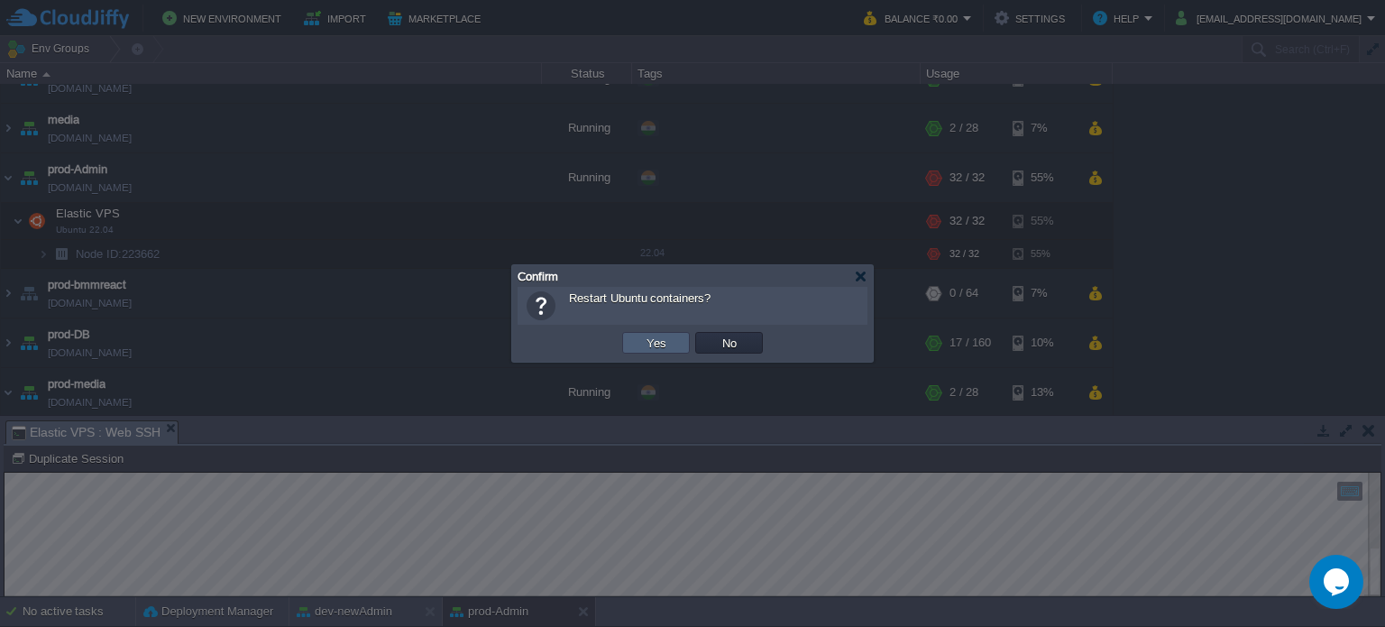
click at [663, 340] on button "Yes" at bounding box center [656, 342] width 31 height 16
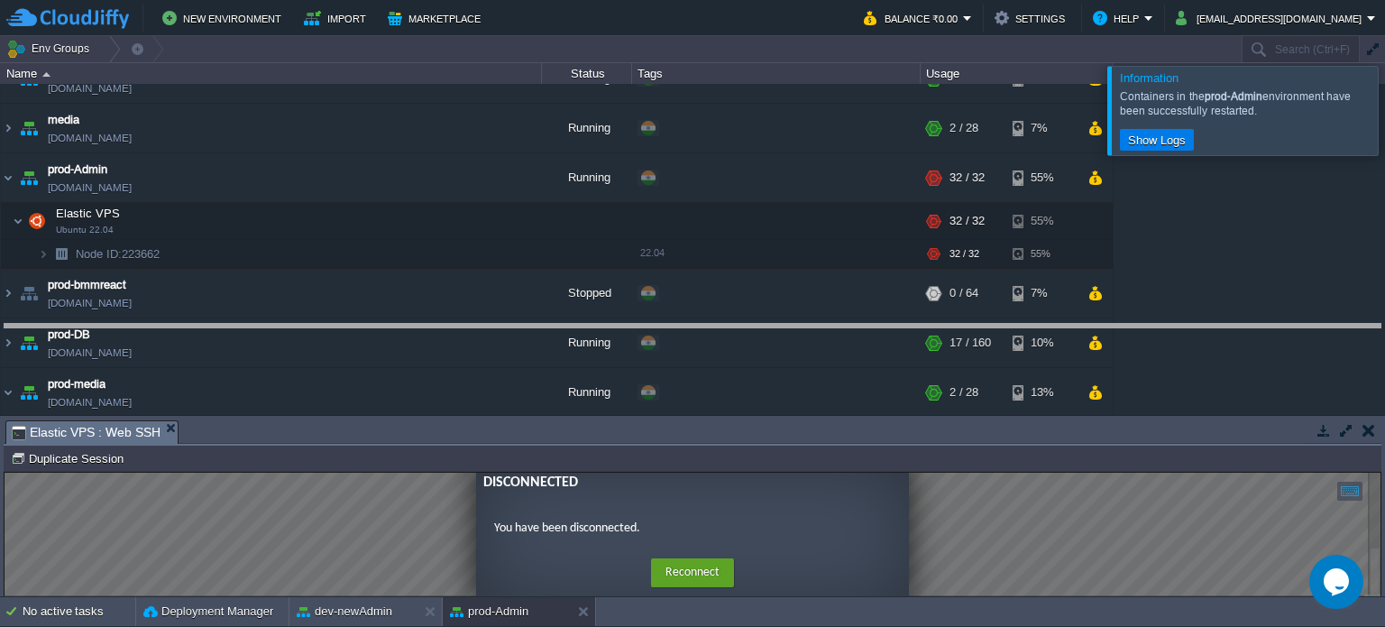
drag, startPoint x: 768, startPoint y: 433, endPoint x: 730, endPoint y: 259, distance: 178.1
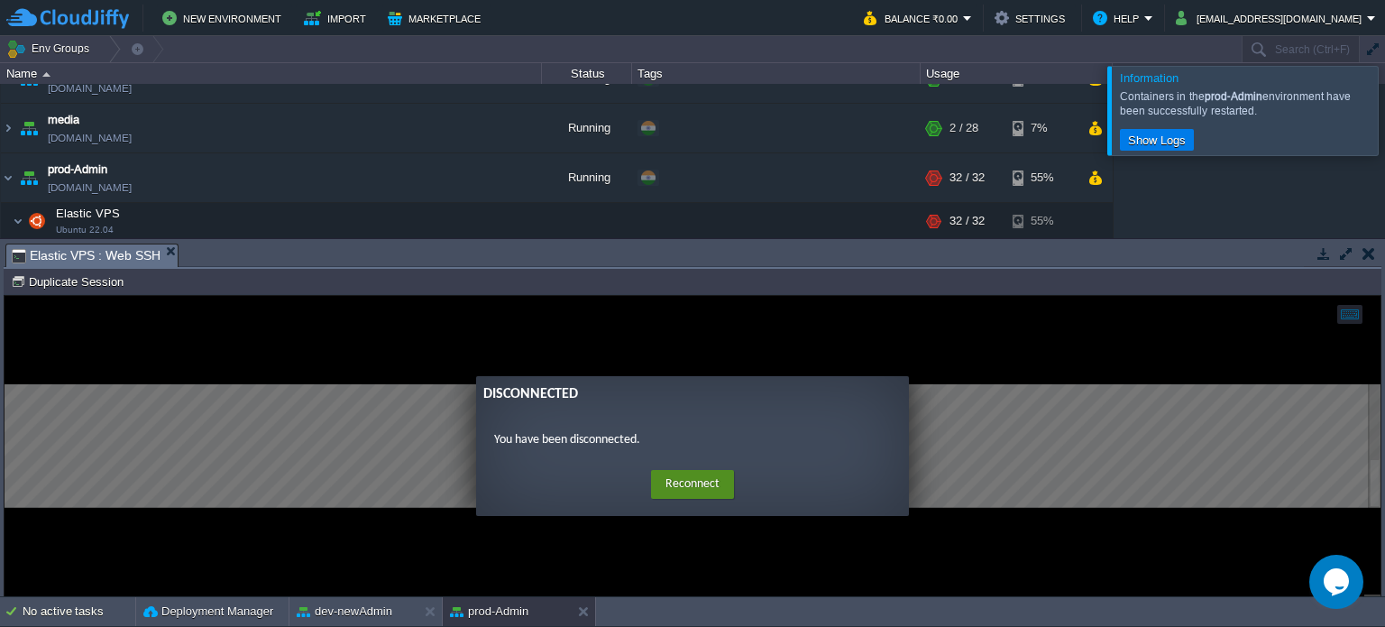
click at [693, 479] on button "Reconnect" at bounding box center [692, 484] width 83 height 29
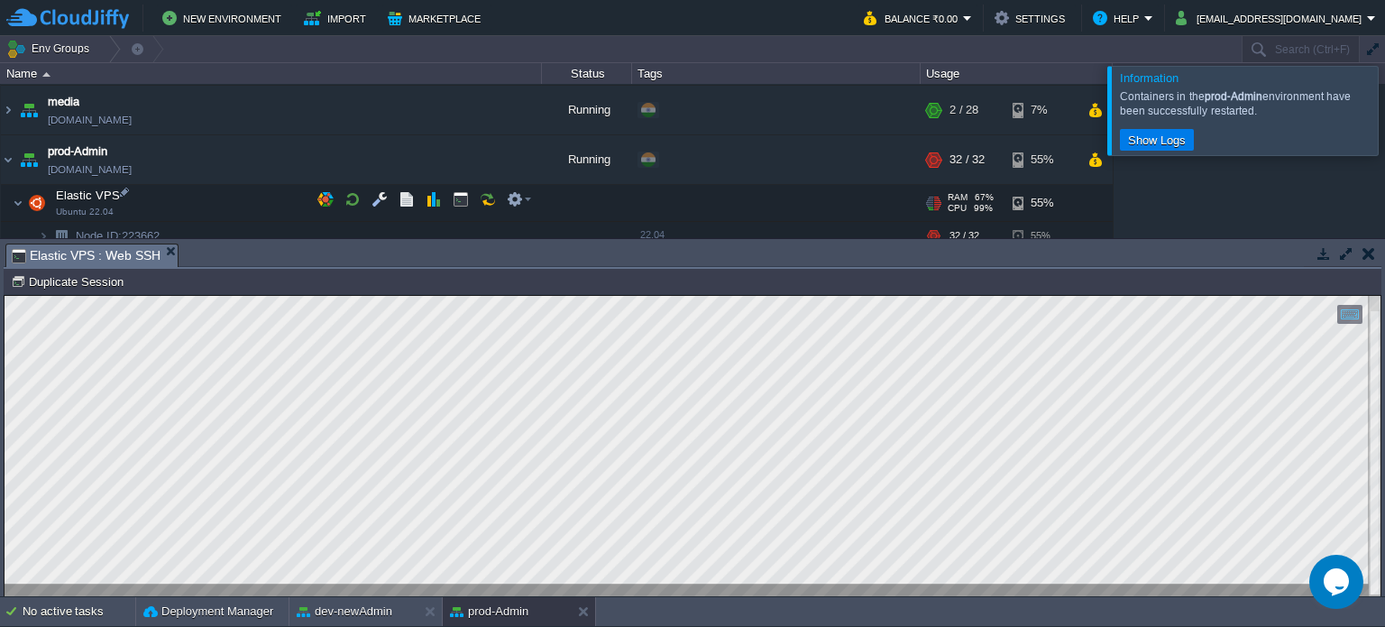
scroll to position [541, 0]
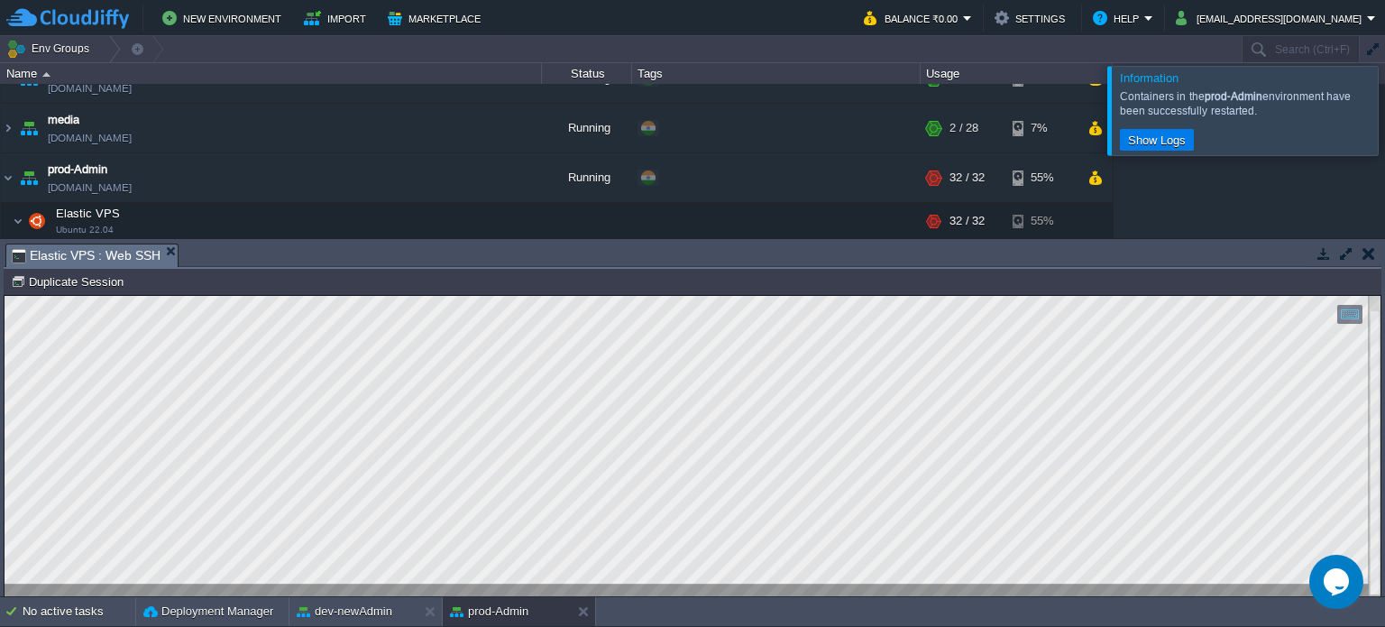
click at [1384, 105] on div at bounding box center [1406, 110] width 0 height 88
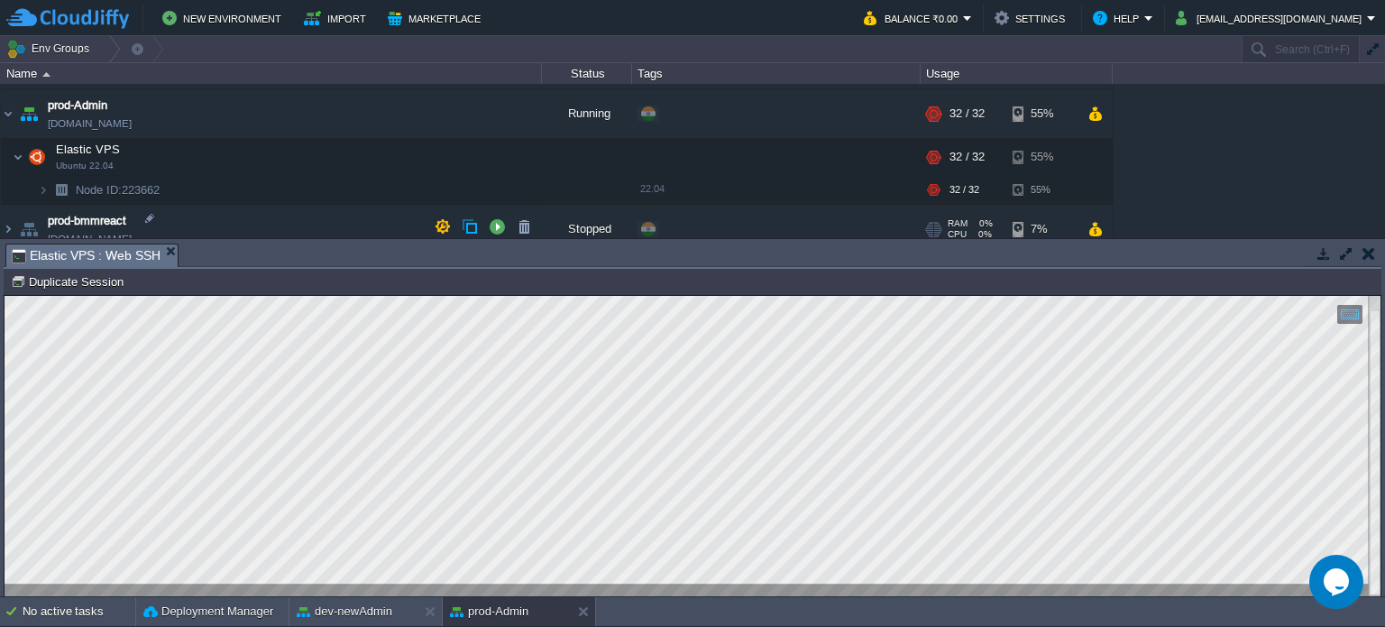
scroll to position [631, 0]
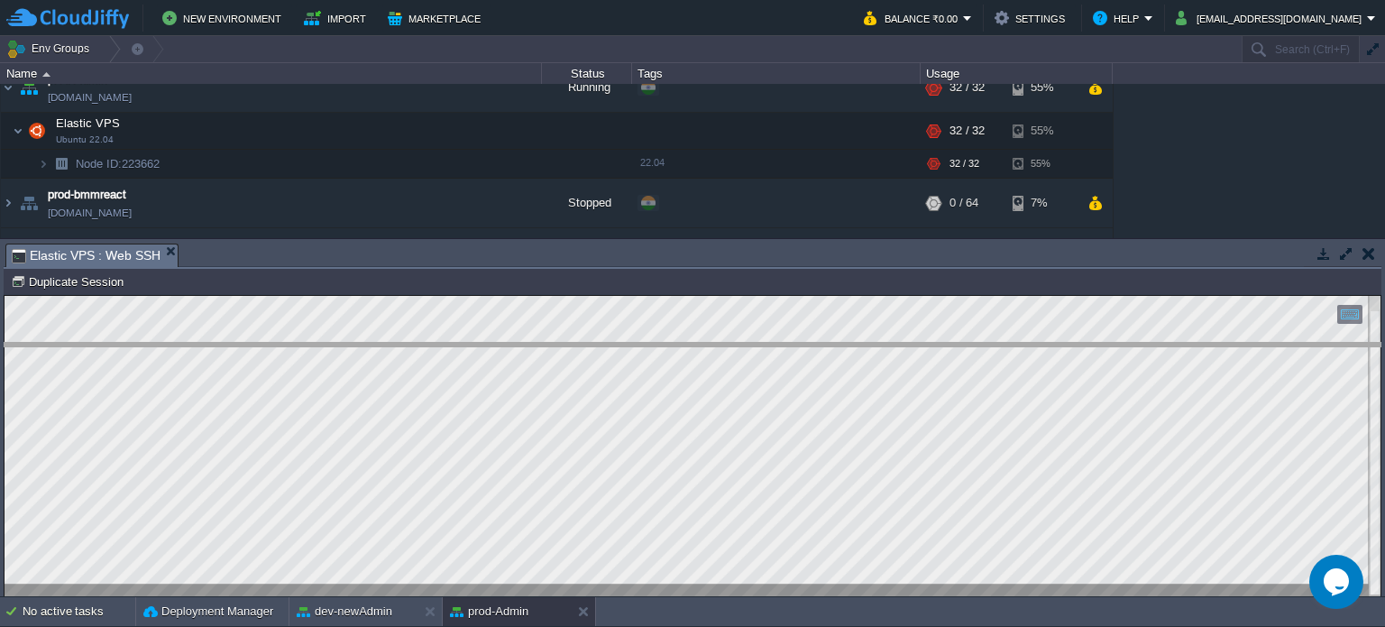
drag, startPoint x: 512, startPoint y: 264, endPoint x: 473, endPoint y: 402, distance: 143.3
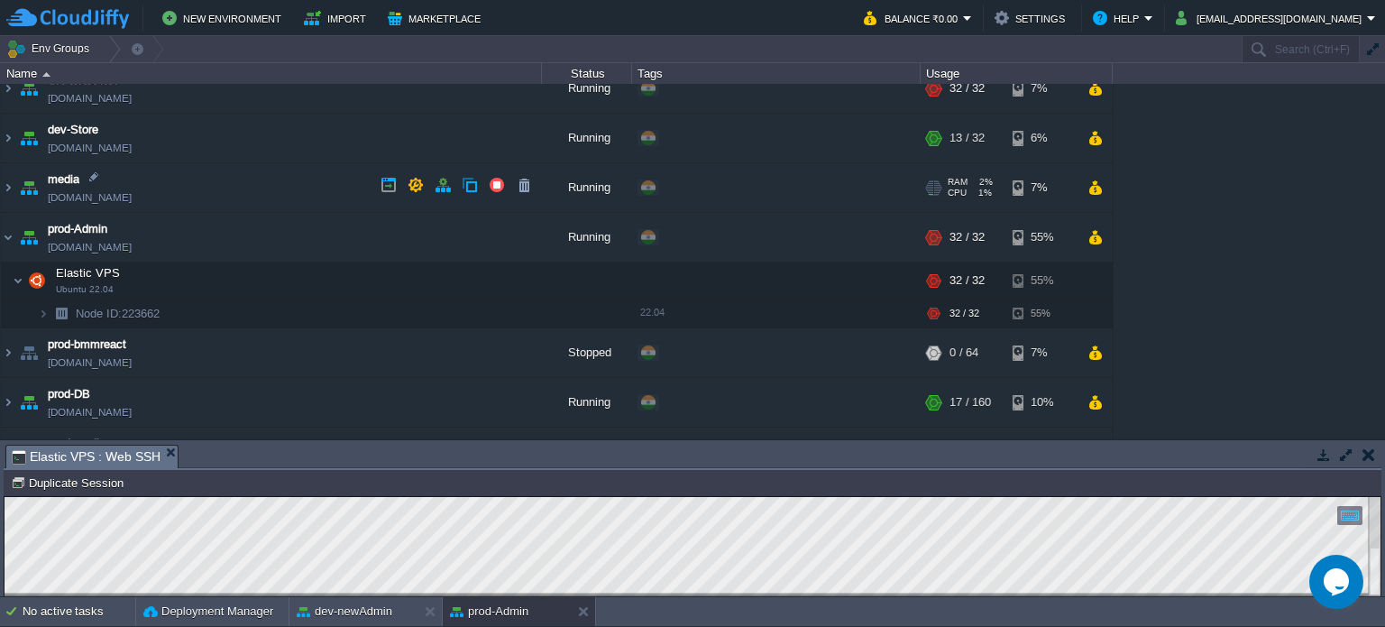
scroll to position [451, 0]
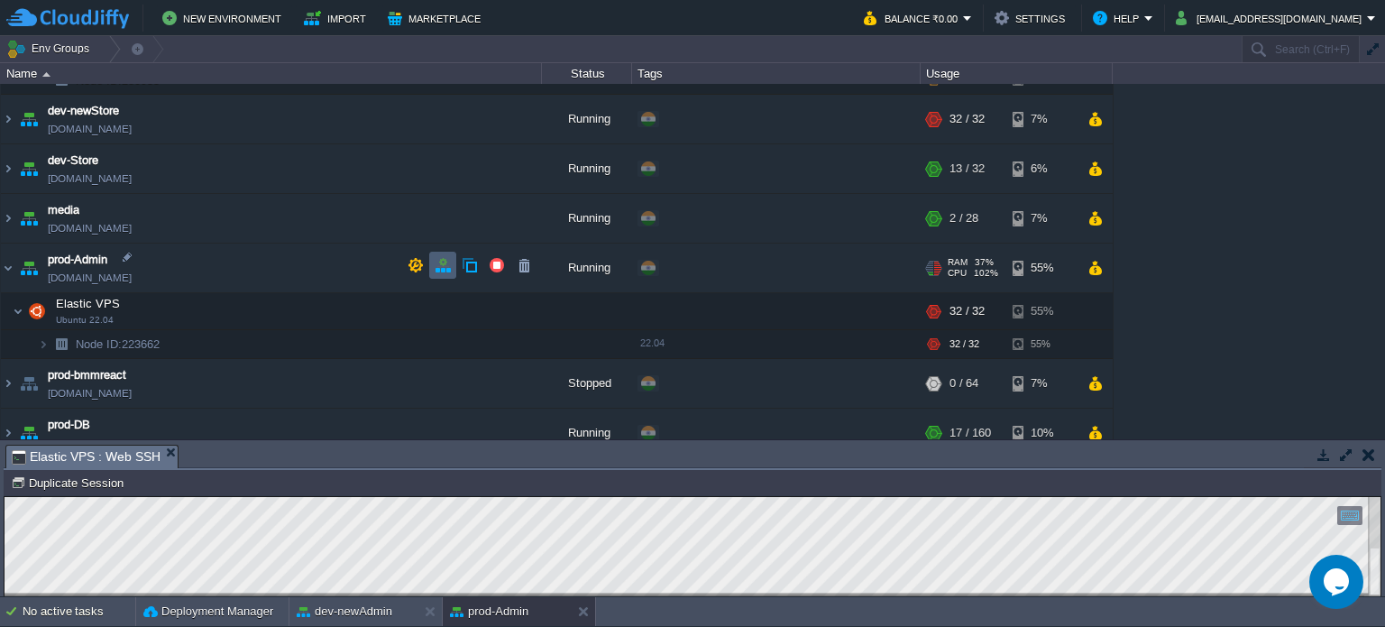
click at [438, 262] on button "button" at bounding box center [443, 265] width 16 height 16
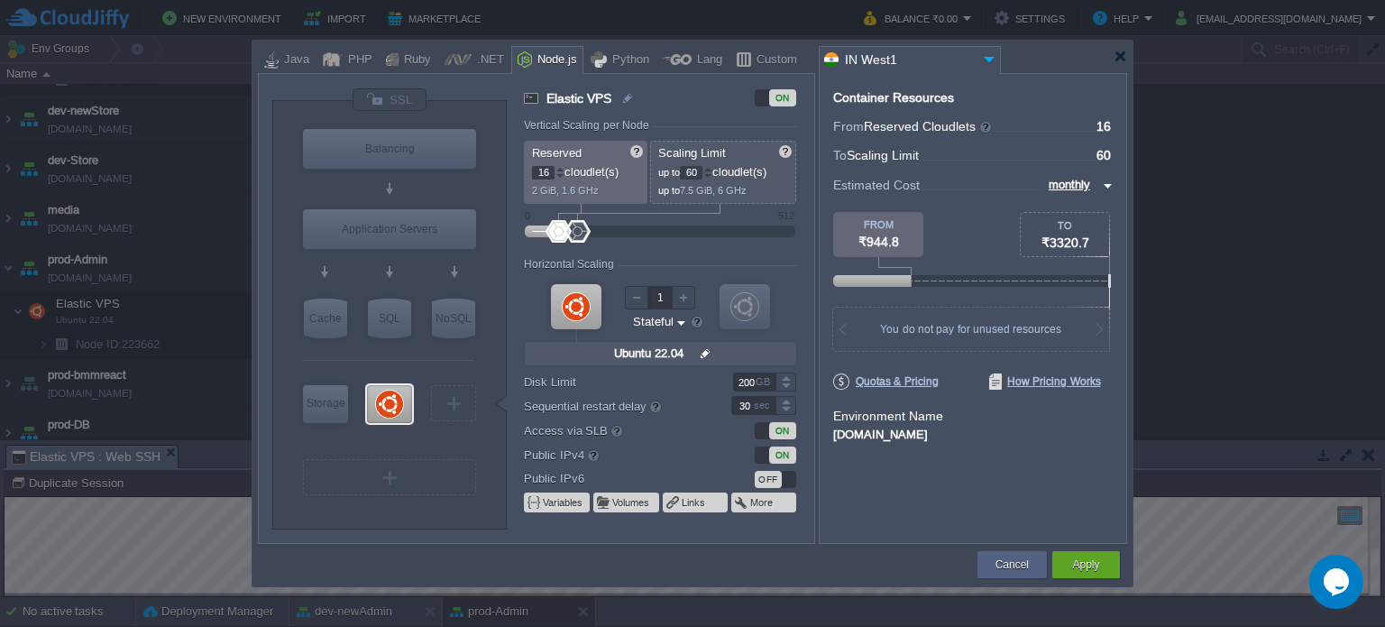
drag, startPoint x: 566, startPoint y: 229, endPoint x: 578, endPoint y: 233, distance: 12.6
click at [578, 233] on div at bounding box center [577, 231] width 26 height 23
click at [710, 166] on div at bounding box center [707, 169] width 9 height 6
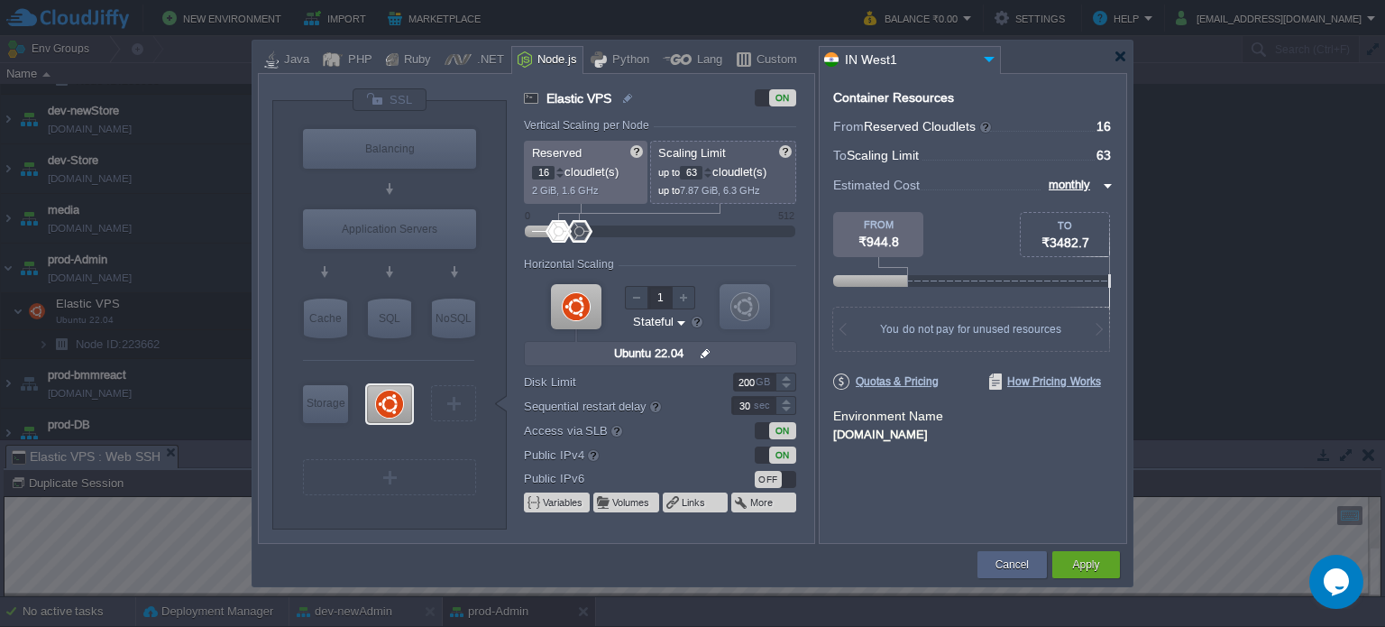
type input "64"
click at [710, 166] on div at bounding box center [707, 169] width 9 height 6
click at [563, 228] on div at bounding box center [563, 231] width 26 height 23
click at [565, 228] on div at bounding box center [566, 231] width 26 height 23
type input "26"
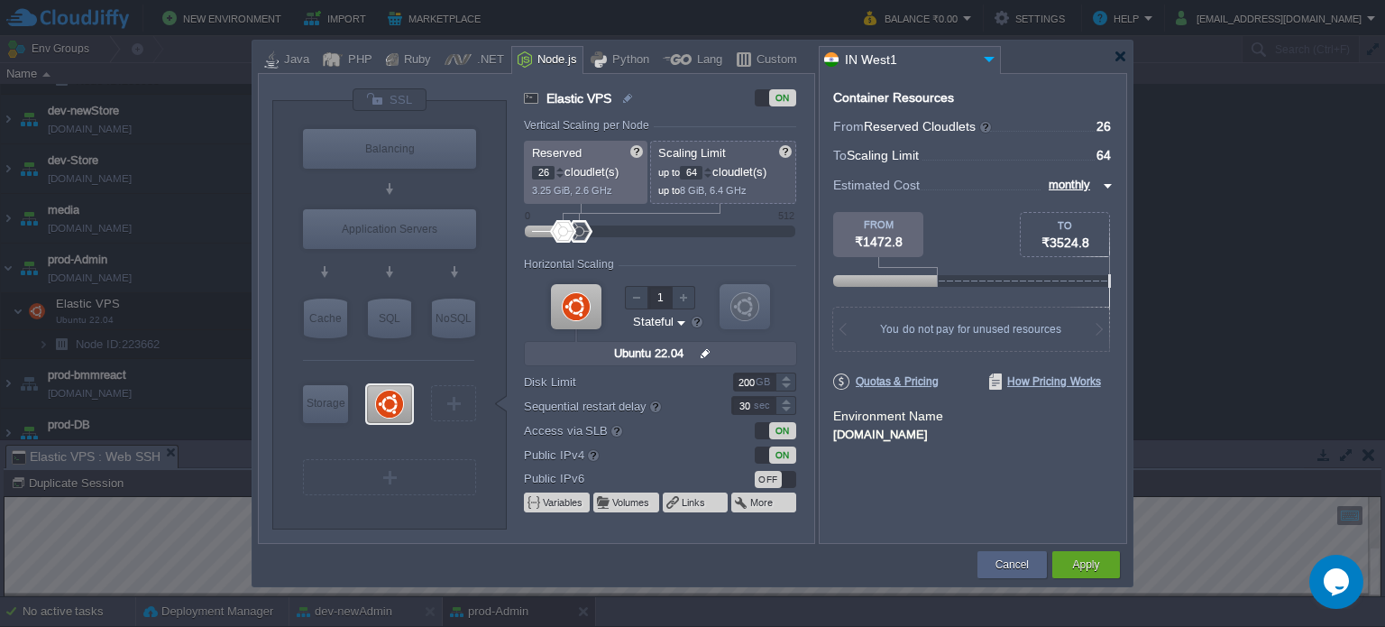
click at [563, 229] on div at bounding box center [563, 231] width 26 height 23
click at [1006, 572] on button "Cancel" at bounding box center [1011, 564] width 33 height 18
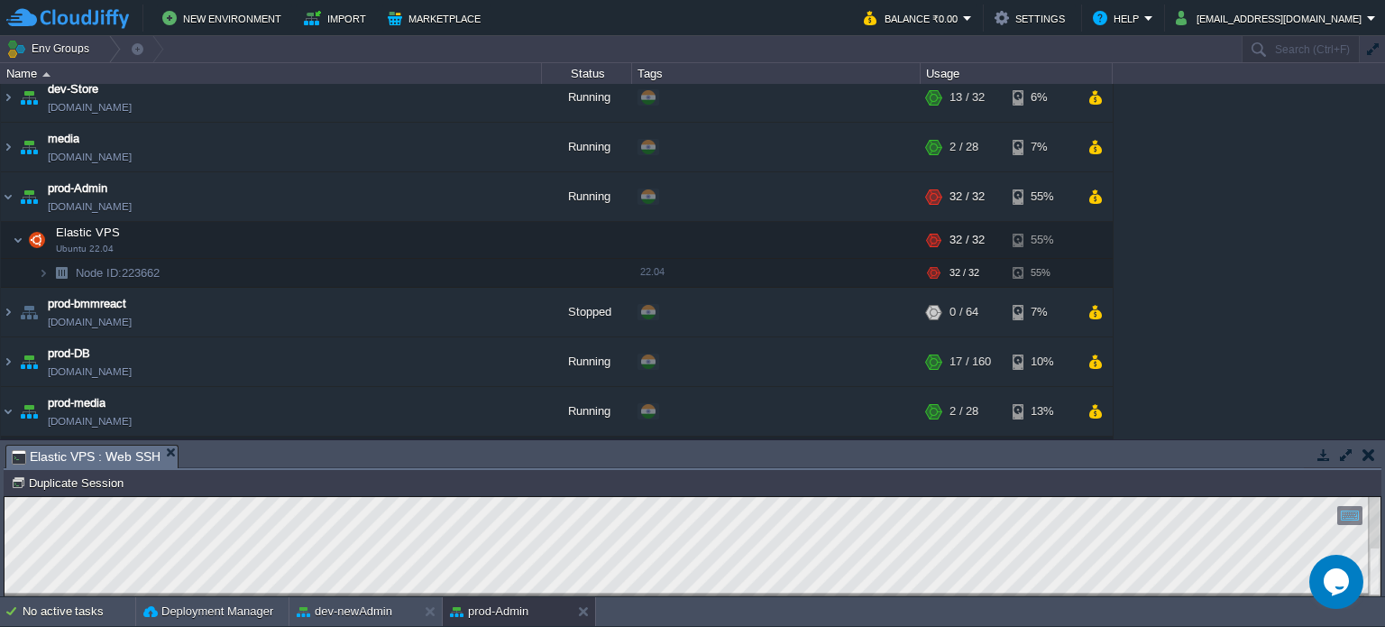
scroll to position [541, 0]
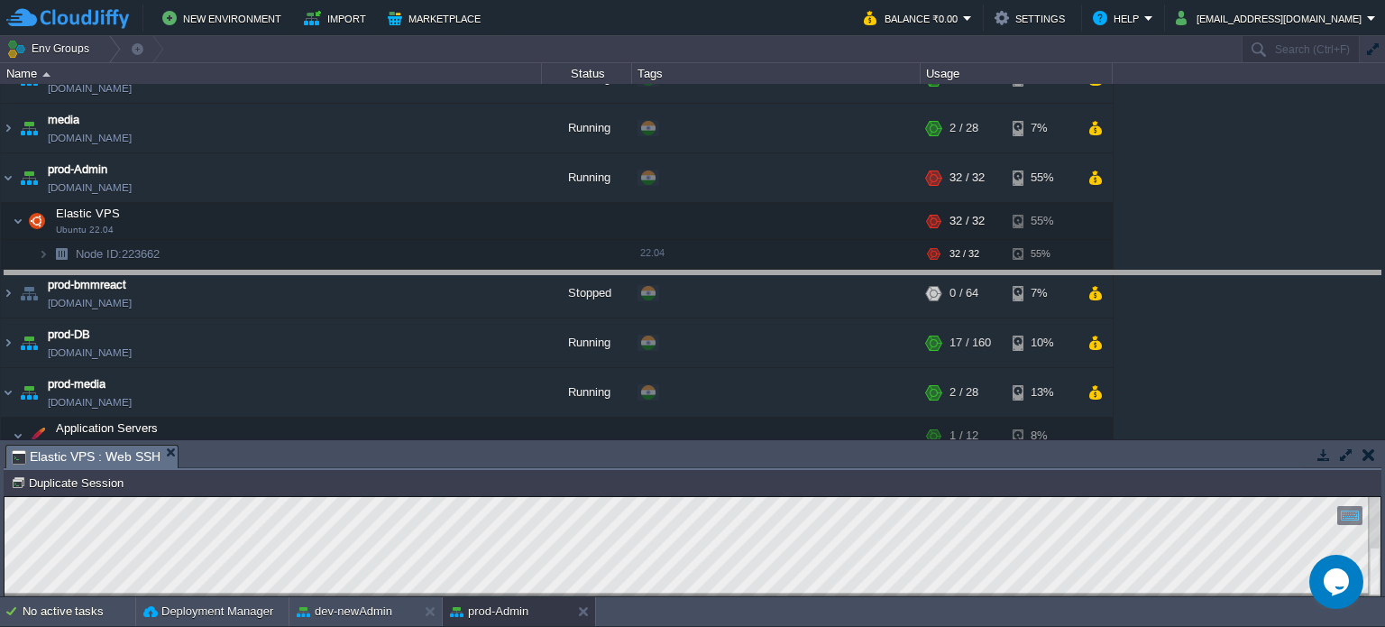
drag, startPoint x: 627, startPoint y: 461, endPoint x: 637, endPoint y: 215, distance: 245.4
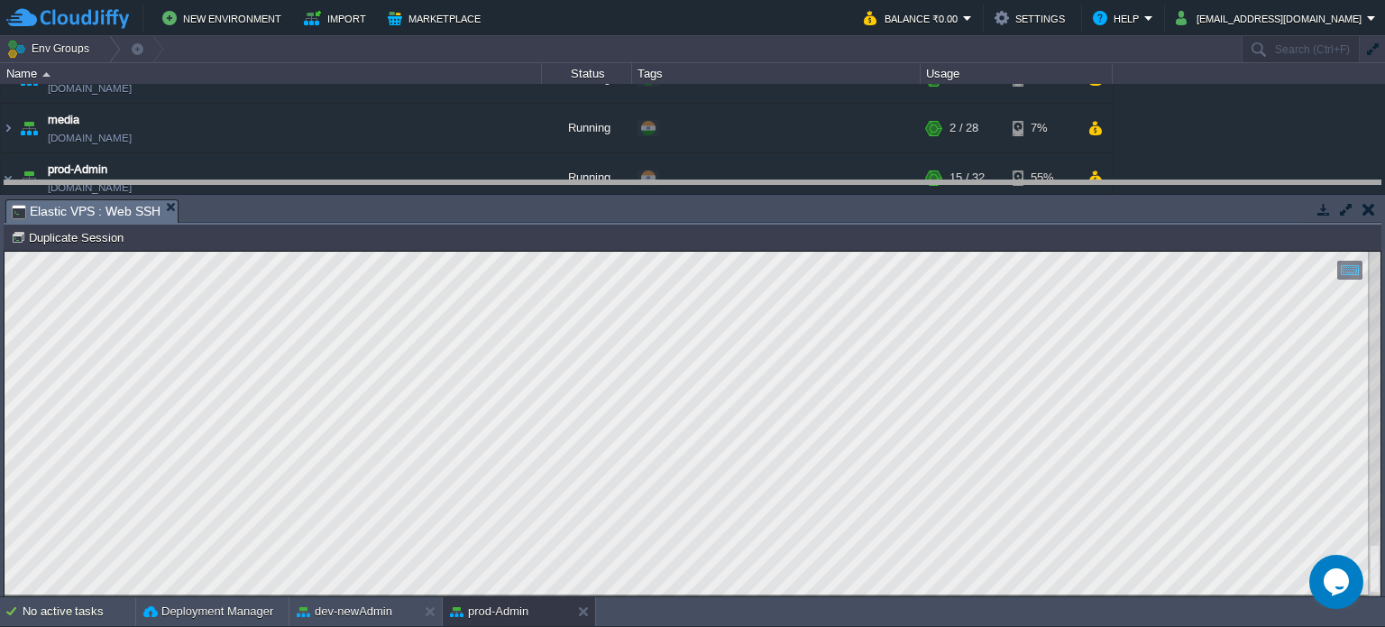
drag, startPoint x: 588, startPoint y: 222, endPoint x: 566, endPoint y: 125, distance: 98.9
